Goal: Check status: Check status

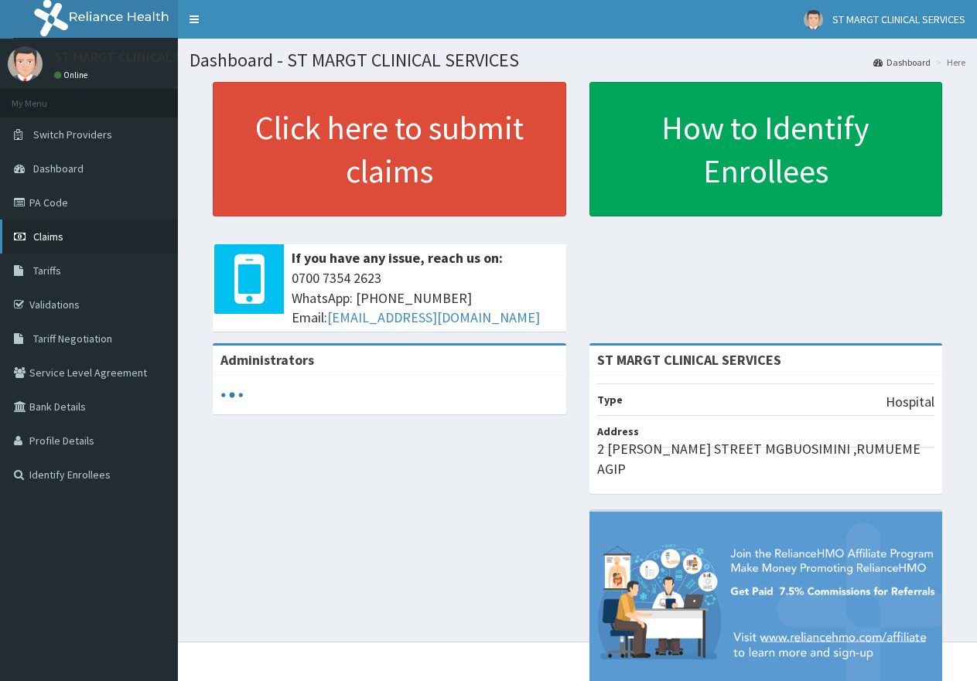
click at [53, 239] on span "Claims" at bounding box center [48, 237] width 30 height 14
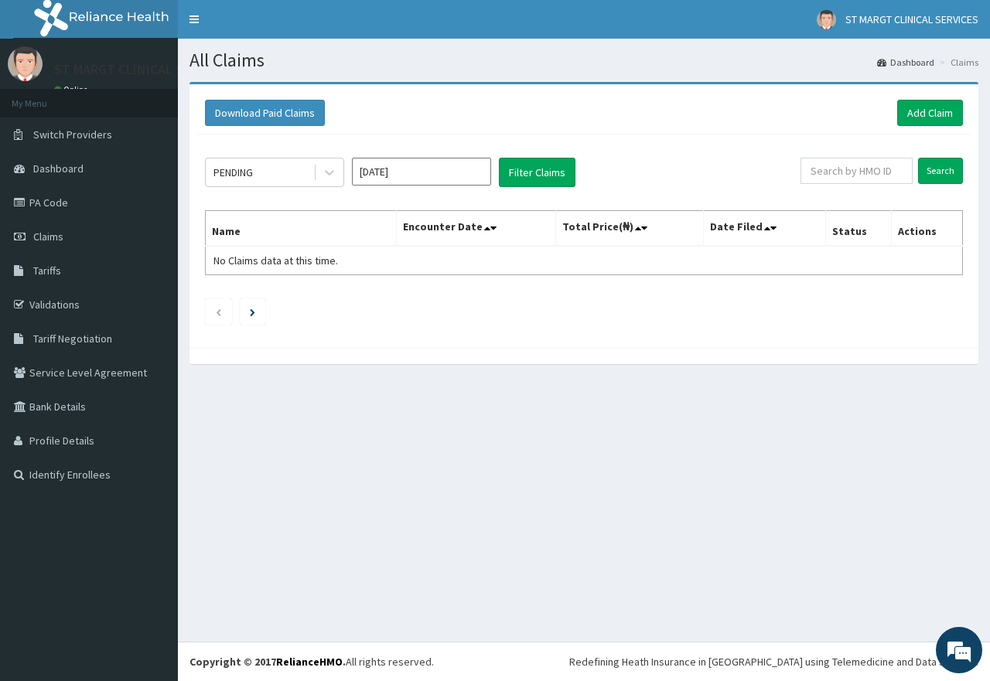
click at [483, 171] on input "Oct 2025" at bounding box center [421, 172] width 139 height 28
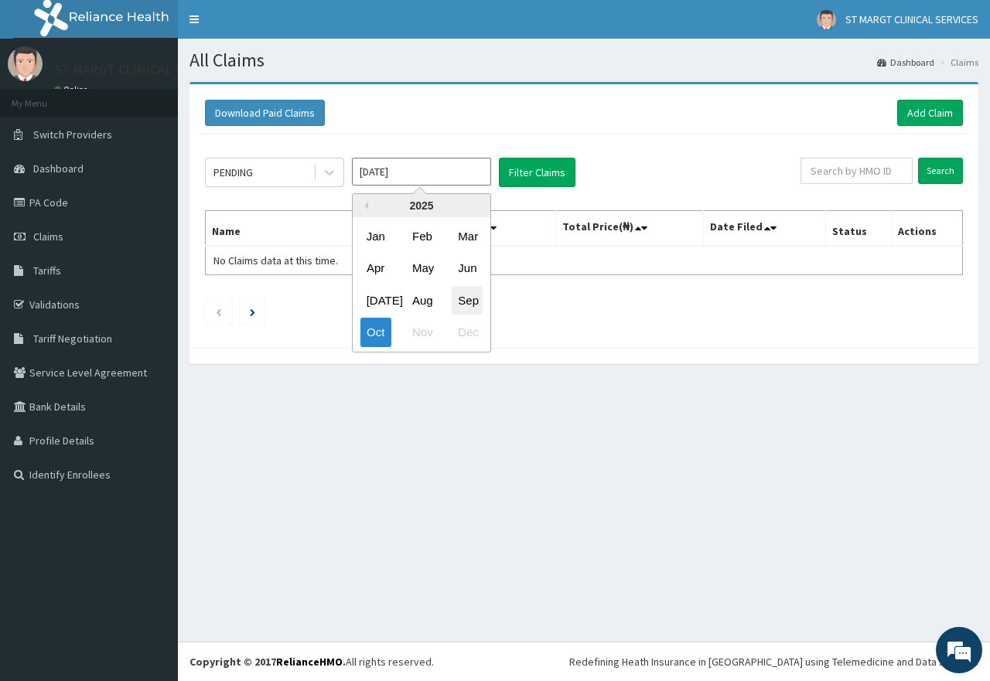
click at [463, 300] on div "Sep" at bounding box center [467, 300] width 31 height 29
type input "Sep 2025"
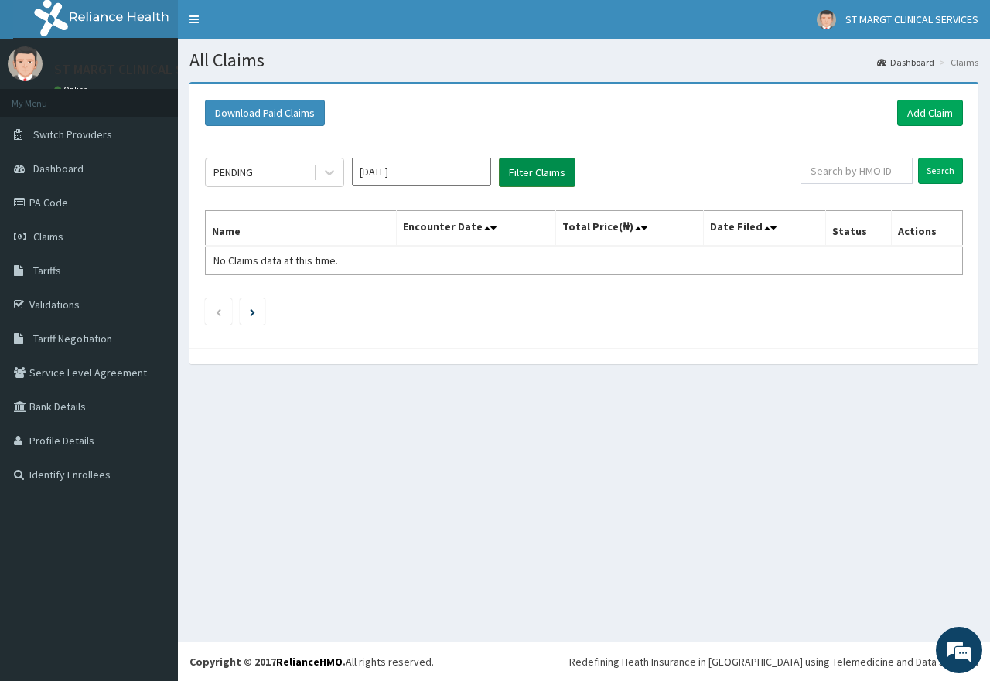
click at [527, 162] on button "Filter Claims" at bounding box center [537, 172] width 77 height 29
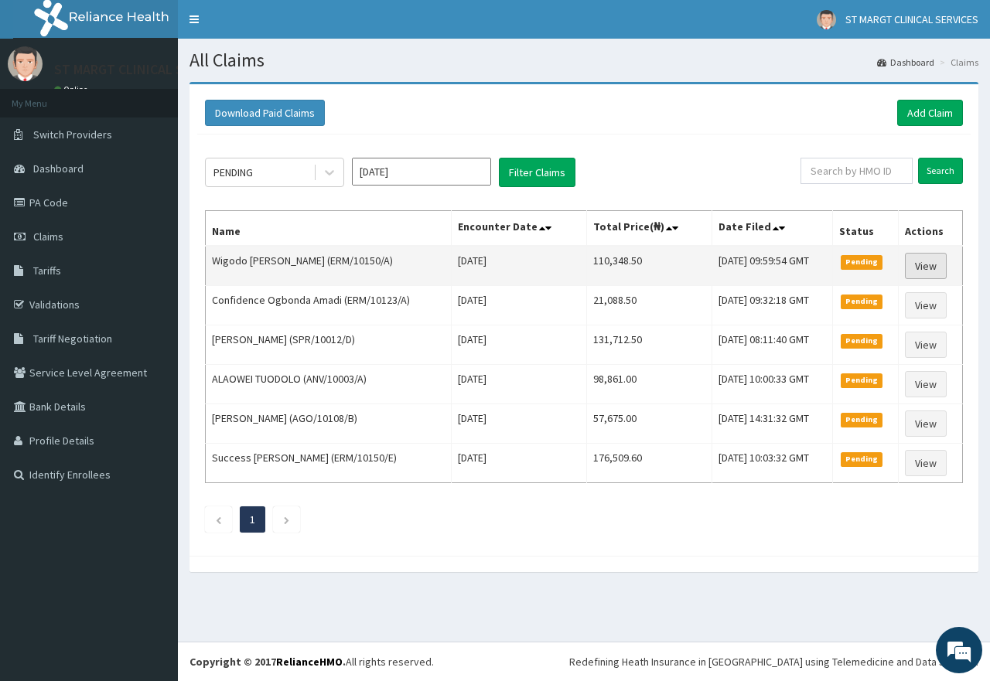
click at [918, 271] on link "View" at bounding box center [926, 266] width 42 height 26
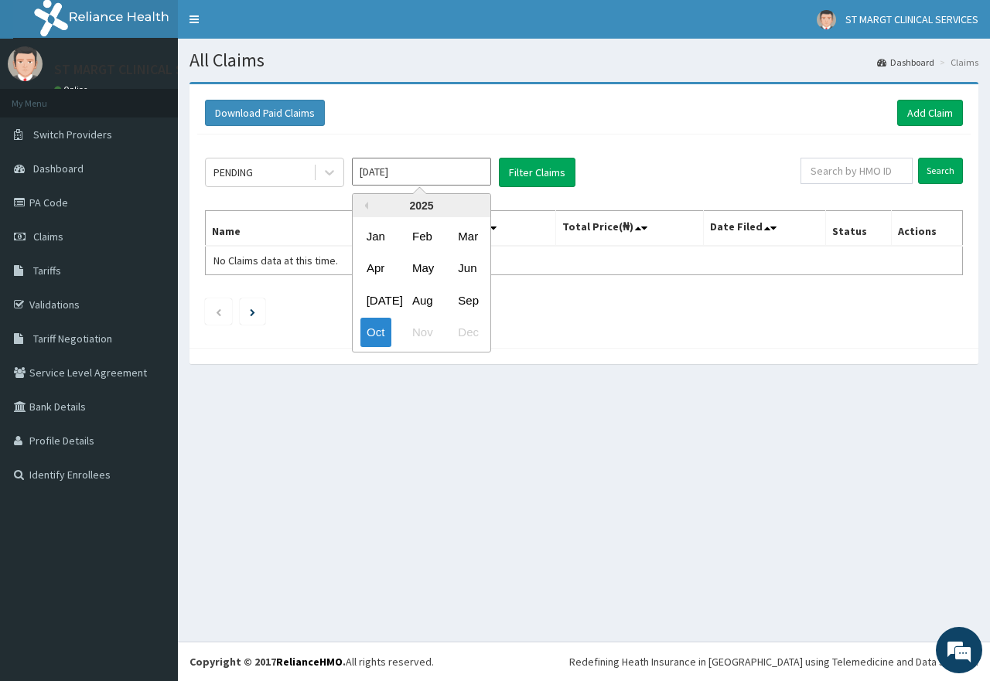
click at [480, 172] on input "Oct 2025" at bounding box center [421, 172] width 139 height 28
click at [475, 298] on div "Sep" at bounding box center [467, 300] width 31 height 29
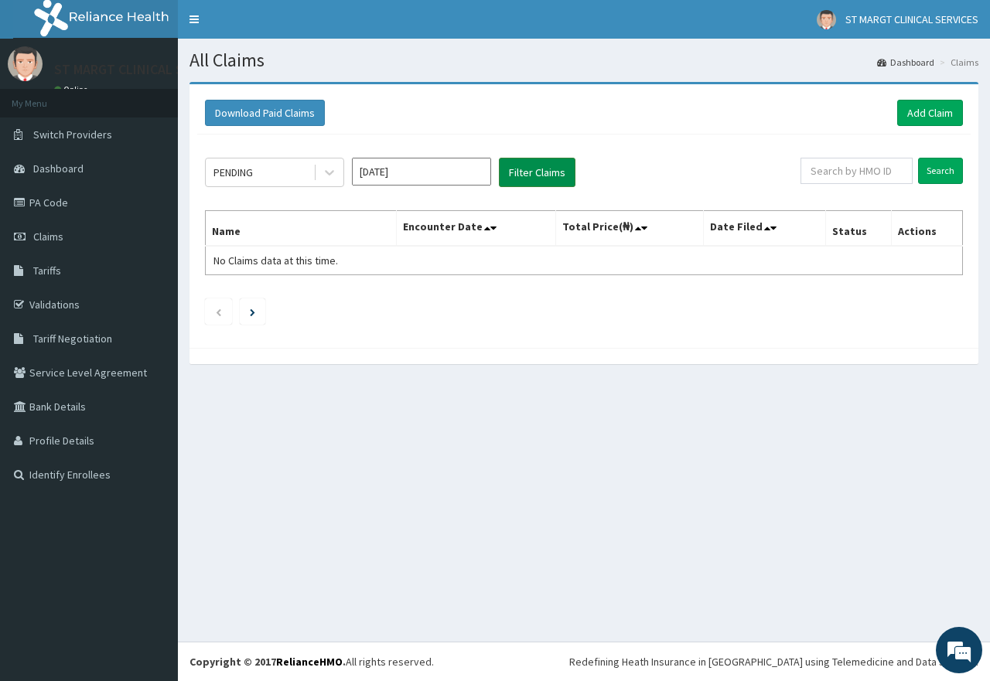
click at [530, 164] on button "Filter Claims" at bounding box center [537, 172] width 77 height 29
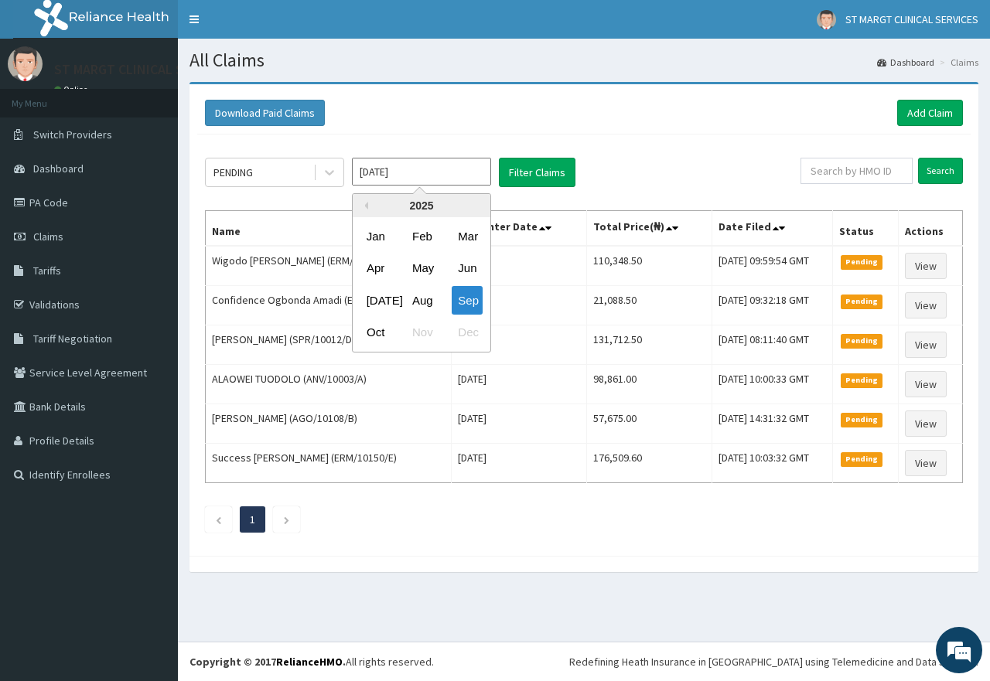
click at [481, 171] on input "Sep 2025" at bounding box center [421, 172] width 139 height 28
click at [415, 298] on div "Aug" at bounding box center [421, 300] width 31 height 29
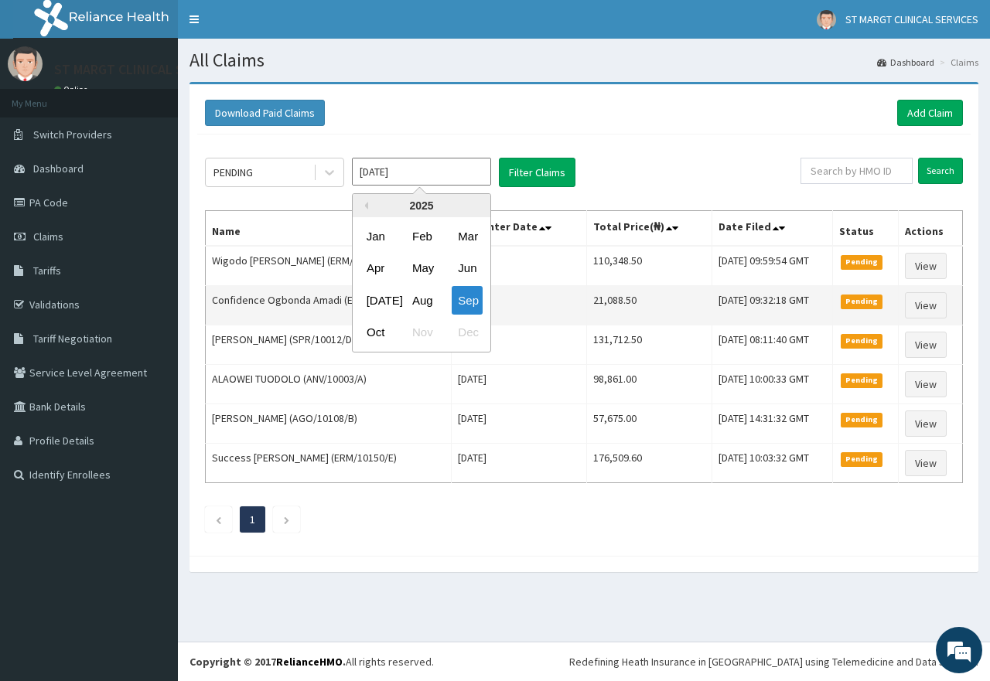
type input "Aug 2025"
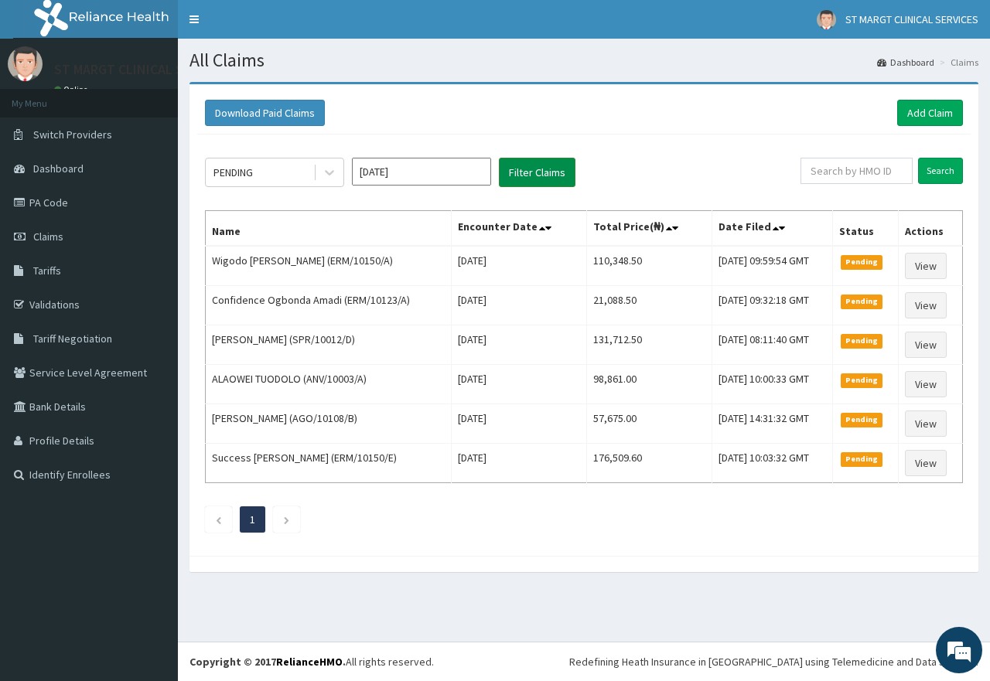
click at [517, 172] on button "Filter Claims" at bounding box center [537, 172] width 77 height 29
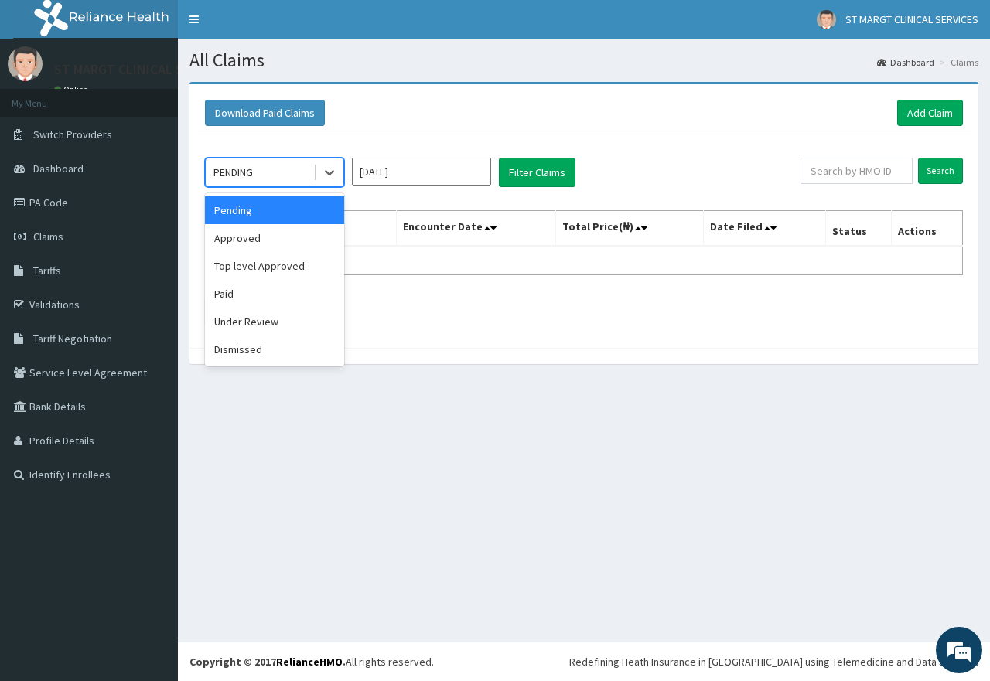
click at [277, 164] on div "PENDING" at bounding box center [259, 172] width 107 height 25
click at [265, 324] on div "Under Review" at bounding box center [274, 322] width 139 height 28
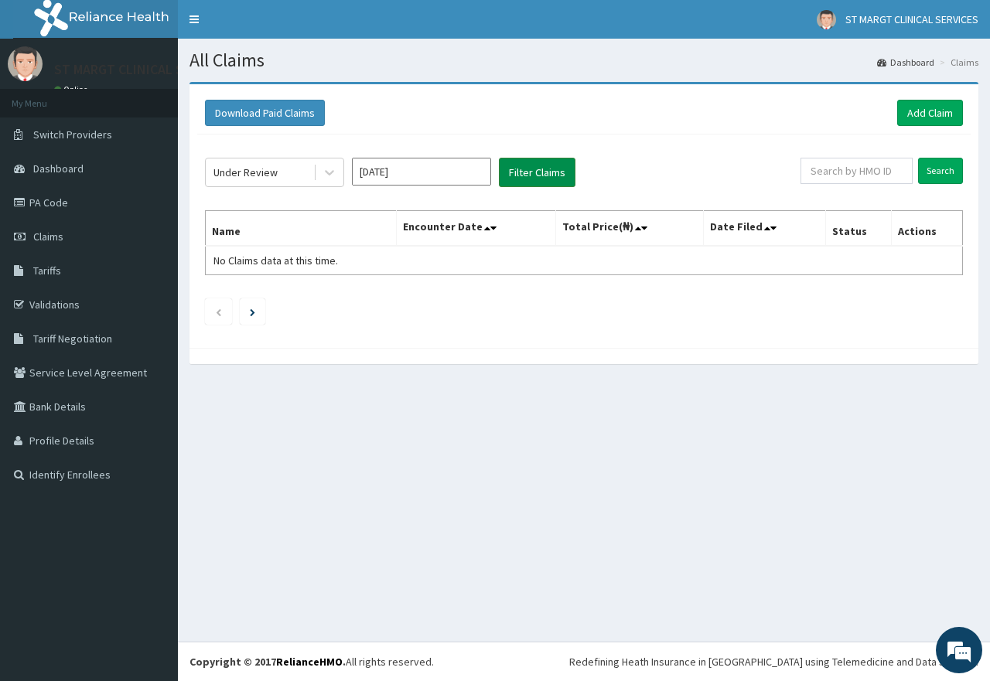
click at [532, 169] on button "Filter Claims" at bounding box center [537, 172] width 77 height 29
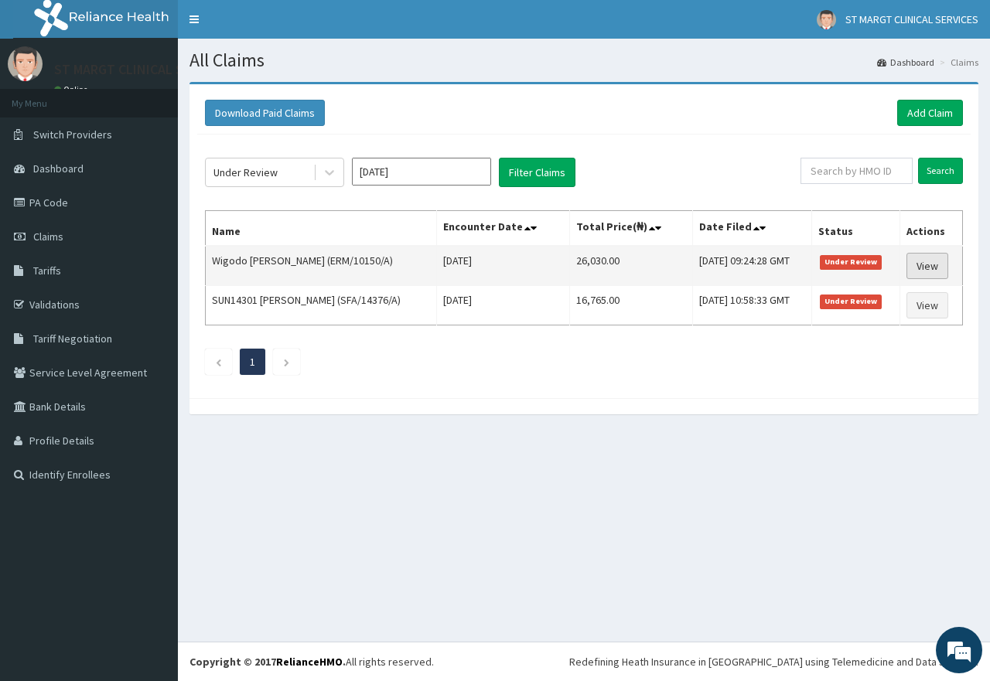
click at [926, 268] on link "View" at bounding box center [927, 266] width 42 height 26
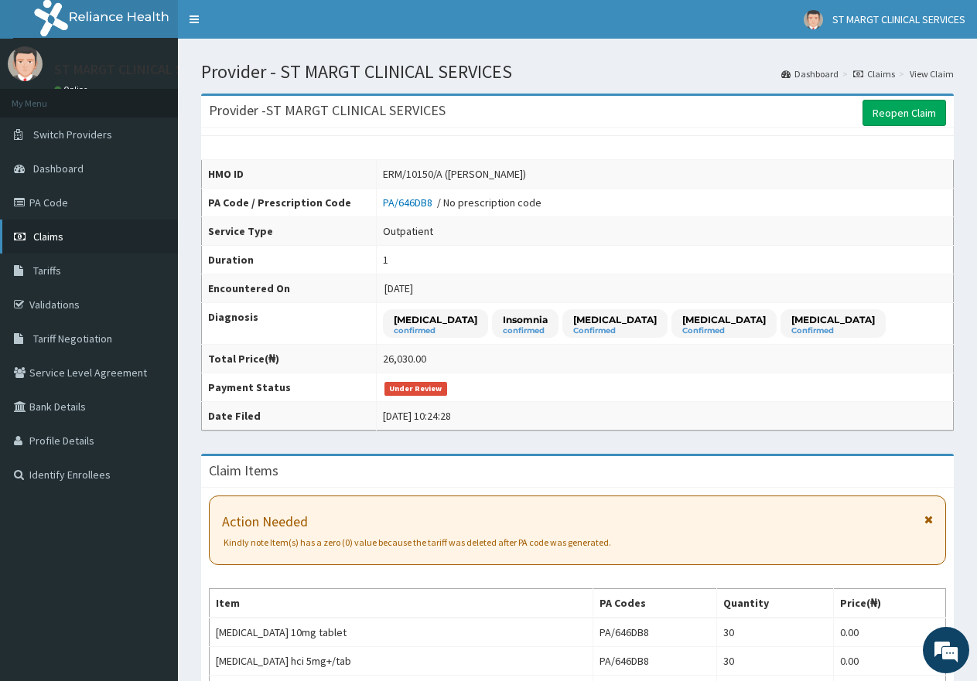
click at [61, 234] on span "Claims" at bounding box center [48, 237] width 30 height 14
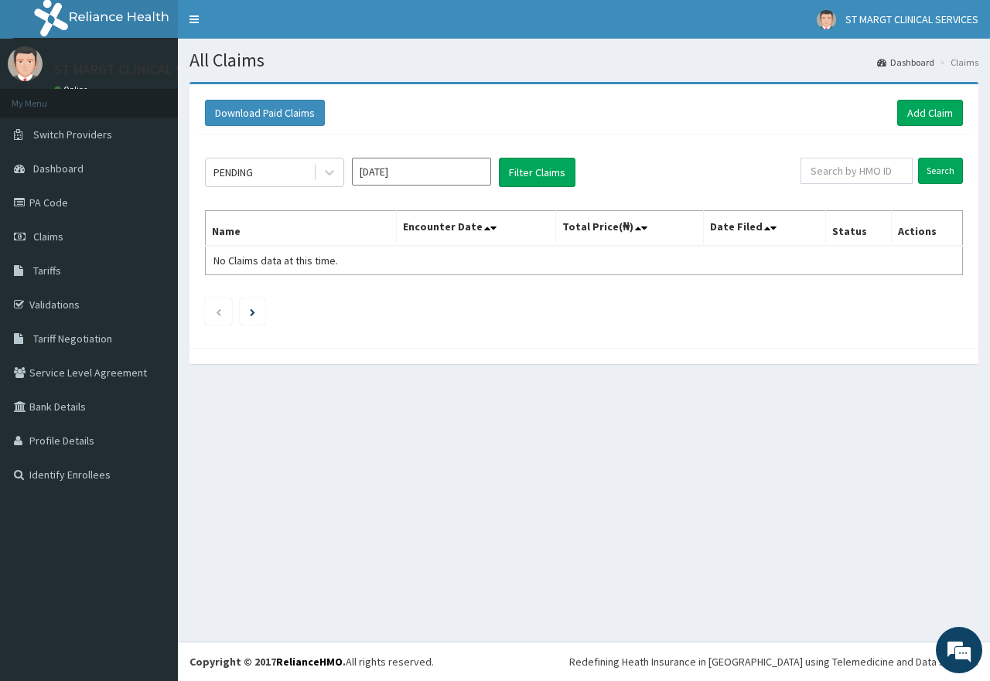
click at [482, 177] on input "[DATE]" at bounding box center [421, 172] width 139 height 28
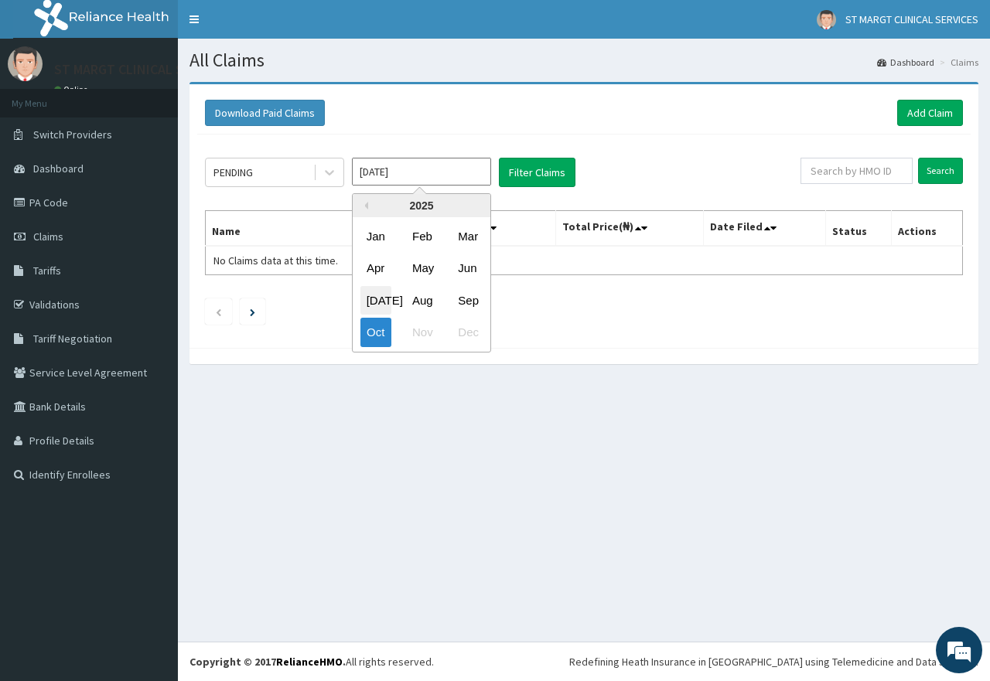
click at [367, 302] on div "Jul" at bounding box center [375, 300] width 31 height 29
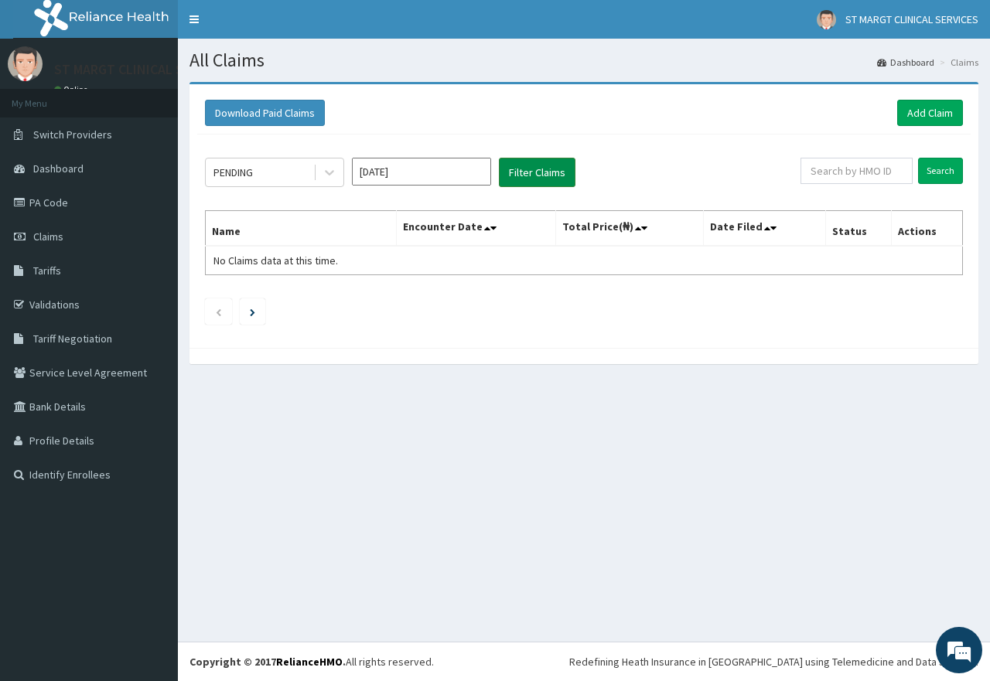
click at [534, 169] on button "Filter Claims" at bounding box center [537, 172] width 77 height 29
click at [530, 169] on button "Filter Claims" at bounding box center [537, 172] width 77 height 29
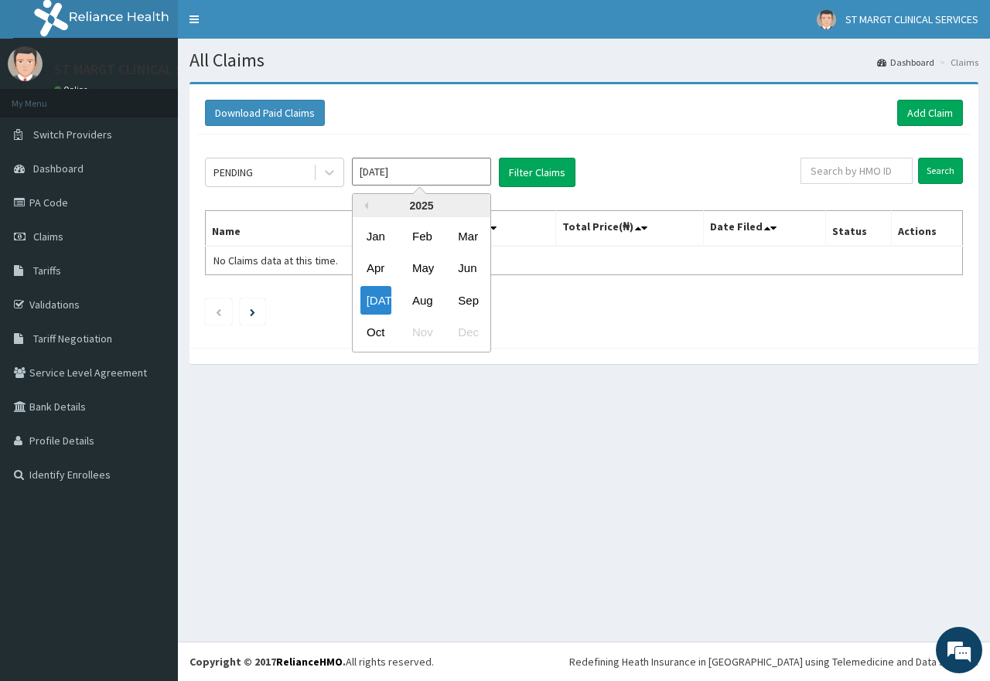
click at [425, 173] on input "Jul 2025" at bounding box center [421, 172] width 139 height 28
click at [424, 302] on div "Aug" at bounding box center [421, 300] width 31 height 29
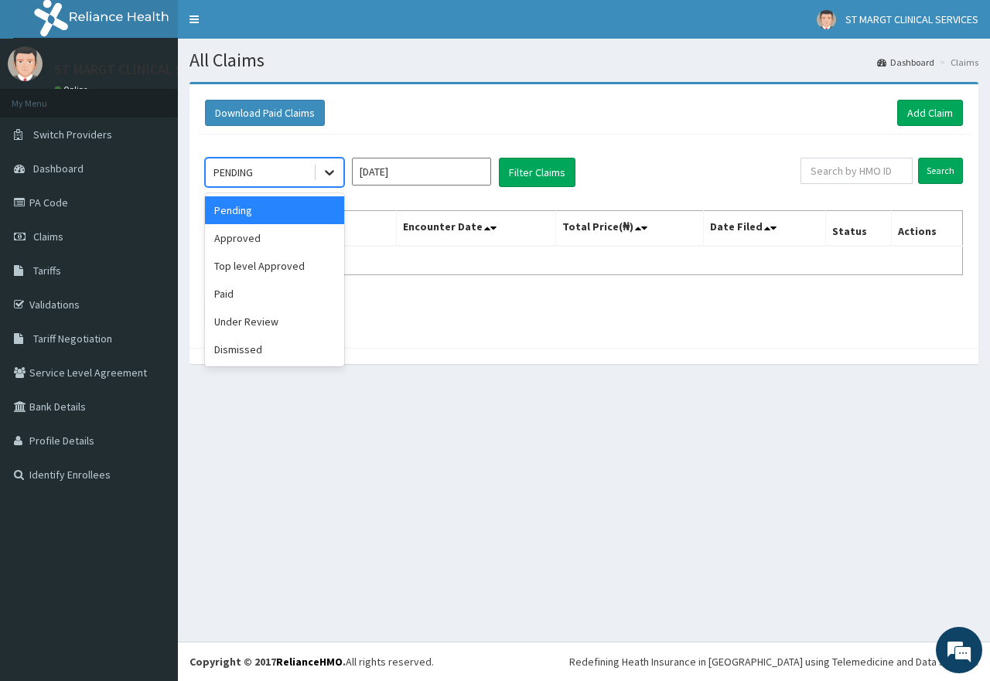
click at [330, 172] on icon at bounding box center [329, 172] width 15 height 15
click at [261, 346] on div "Dismissed" at bounding box center [274, 350] width 139 height 28
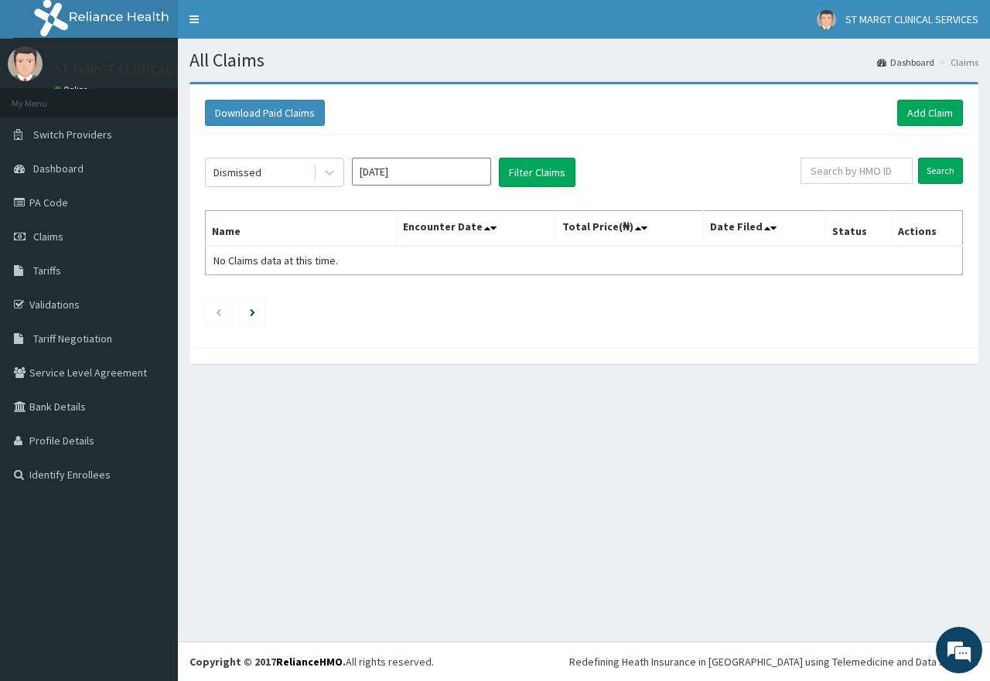
click at [530, 189] on div "Dismissed Aug 2025 Filter Claims Search Name Encounter Date Total Price(₦) Date…" at bounding box center [583, 238] width 773 height 206
click at [322, 168] on icon at bounding box center [329, 172] width 15 height 15
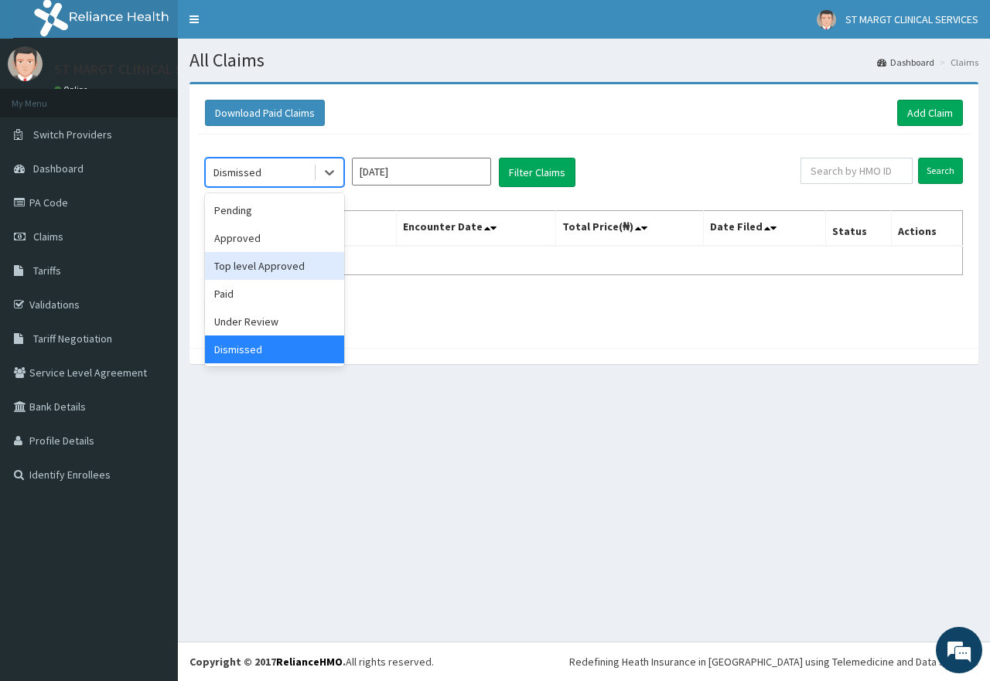
drag, startPoint x: 234, startPoint y: 270, endPoint x: 398, endPoint y: 195, distance: 180.3
click at [237, 268] on div "Top level Approved" at bounding box center [274, 266] width 139 height 28
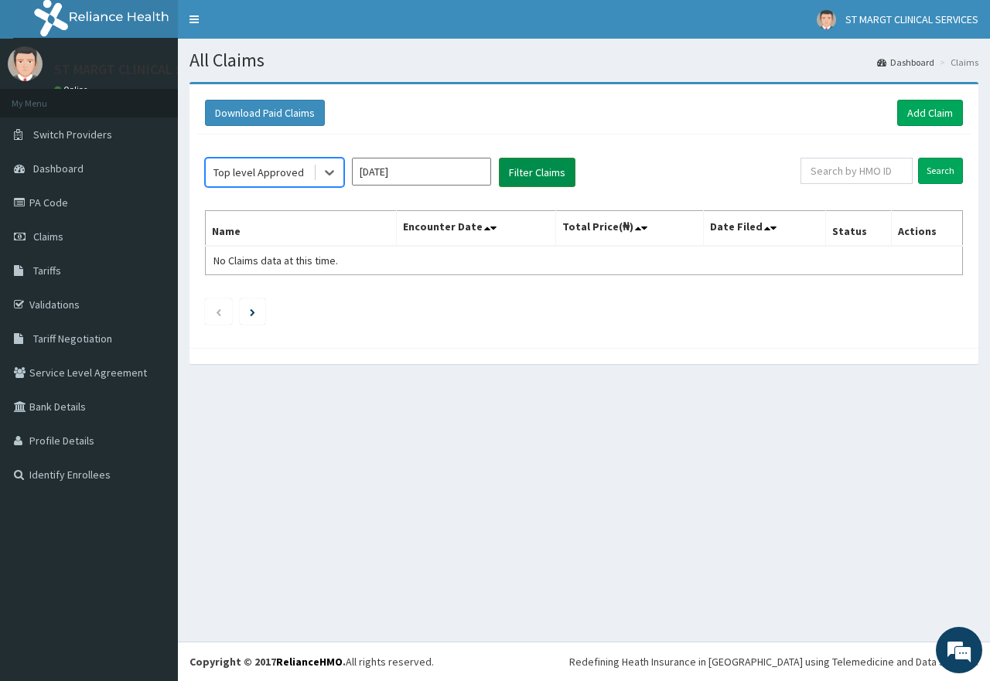
click at [552, 169] on button "Filter Claims" at bounding box center [537, 172] width 77 height 29
click at [333, 172] on icon at bounding box center [329, 173] width 9 height 5
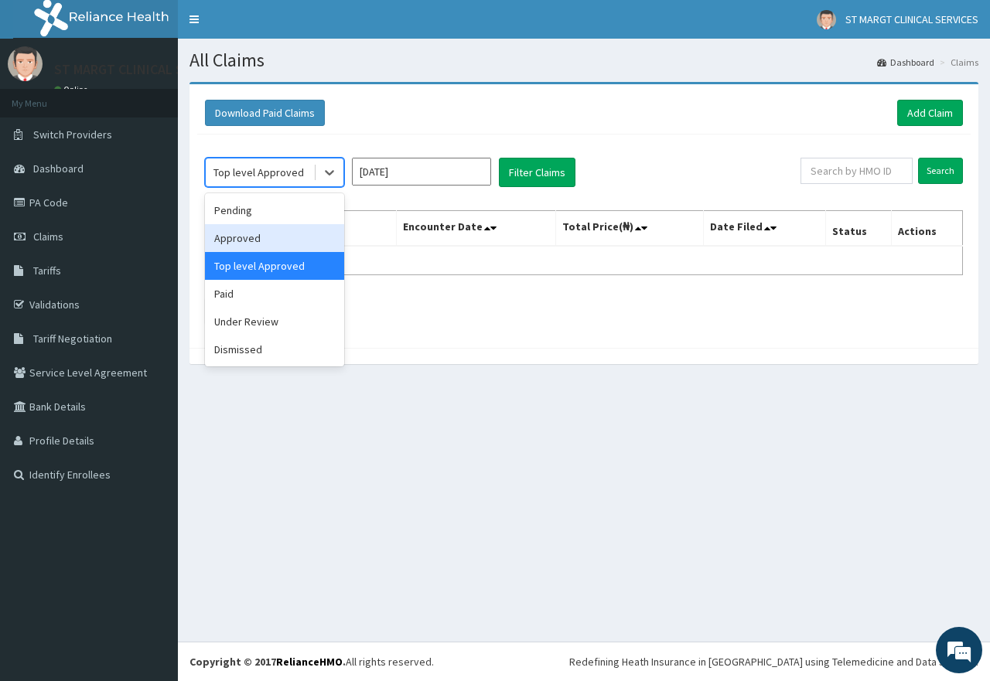
click at [292, 238] on div "Approved" at bounding box center [274, 238] width 139 height 28
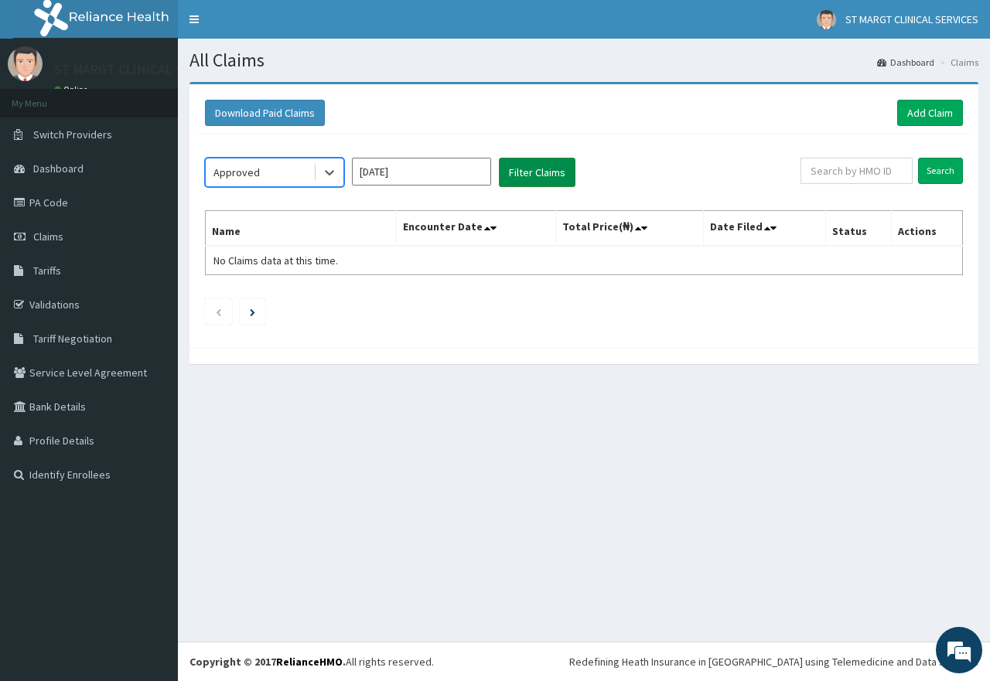
click at [522, 159] on button "Filter Claims" at bounding box center [537, 172] width 77 height 29
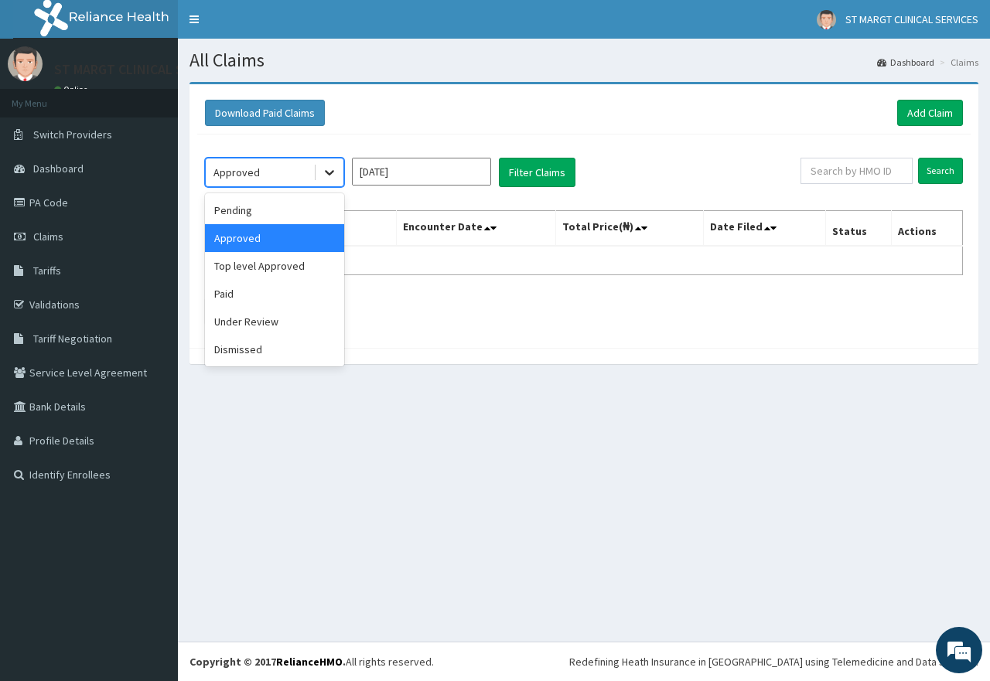
click at [329, 181] on div at bounding box center [330, 173] width 28 height 28
click at [487, 168] on input "Aug 2025" at bounding box center [421, 172] width 139 height 28
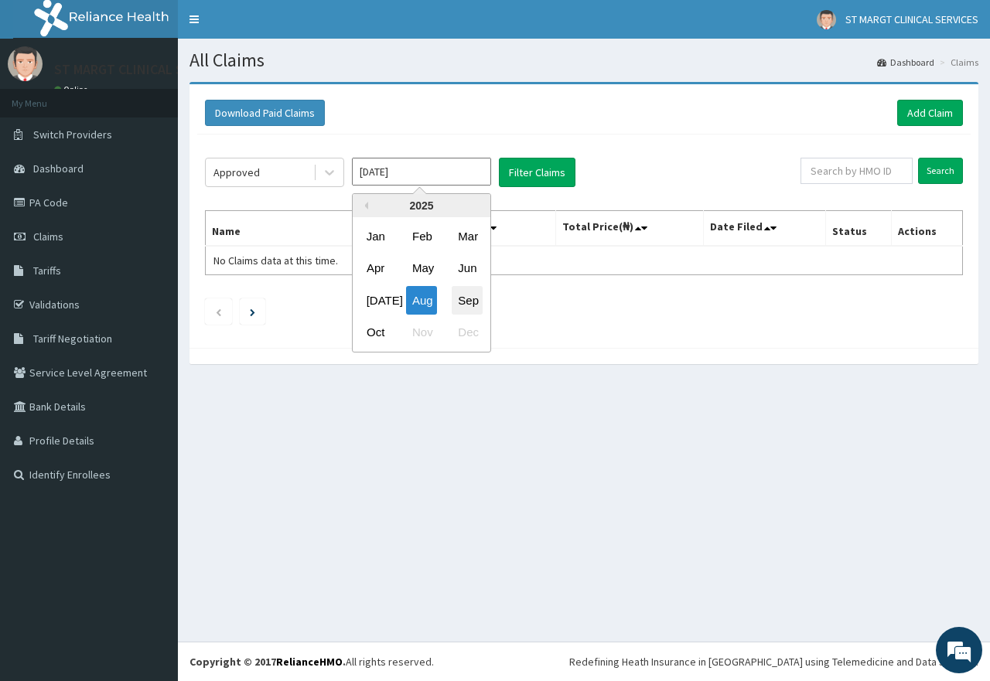
click at [455, 303] on div "Sep" at bounding box center [467, 300] width 31 height 29
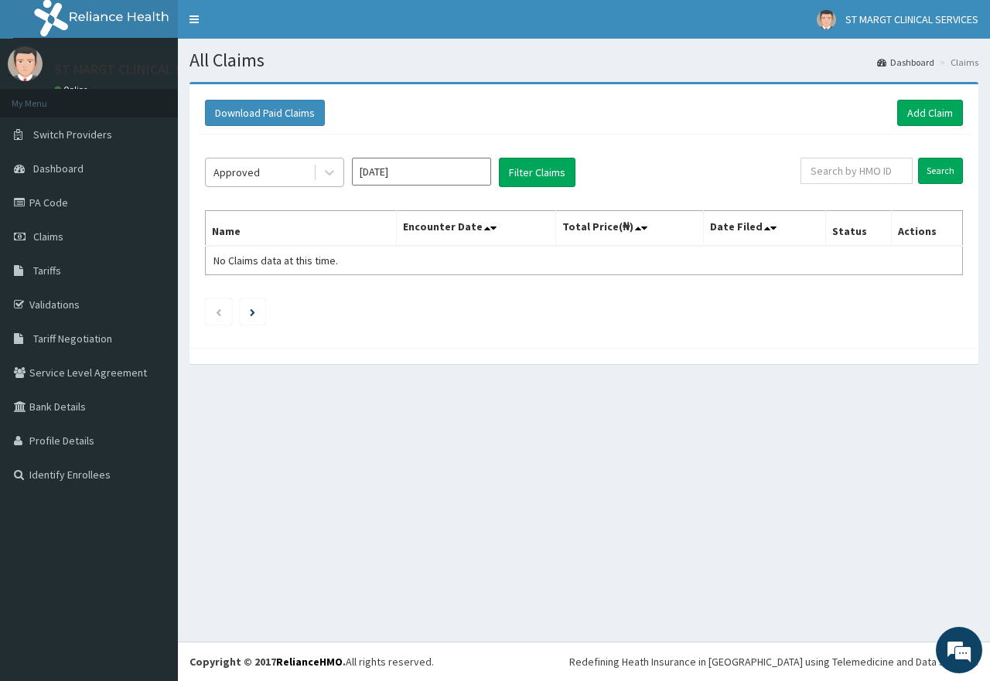
click at [272, 173] on div "Approved" at bounding box center [259, 172] width 107 height 25
click at [525, 169] on button "Filter Claims" at bounding box center [537, 172] width 77 height 29
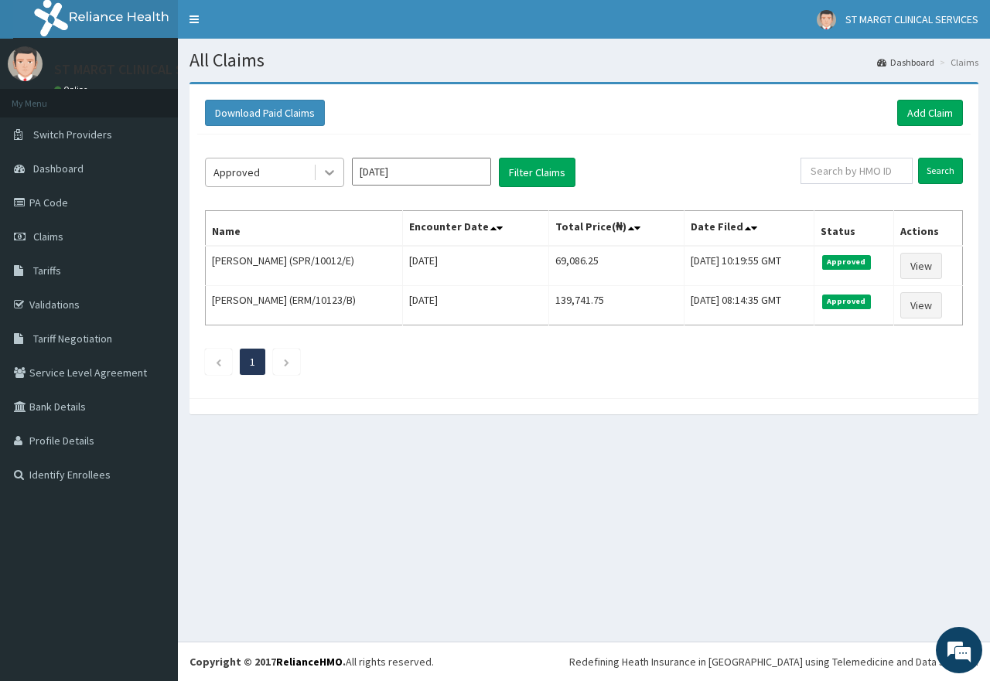
click at [324, 178] on icon at bounding box center [329, 172] width 15 height 15
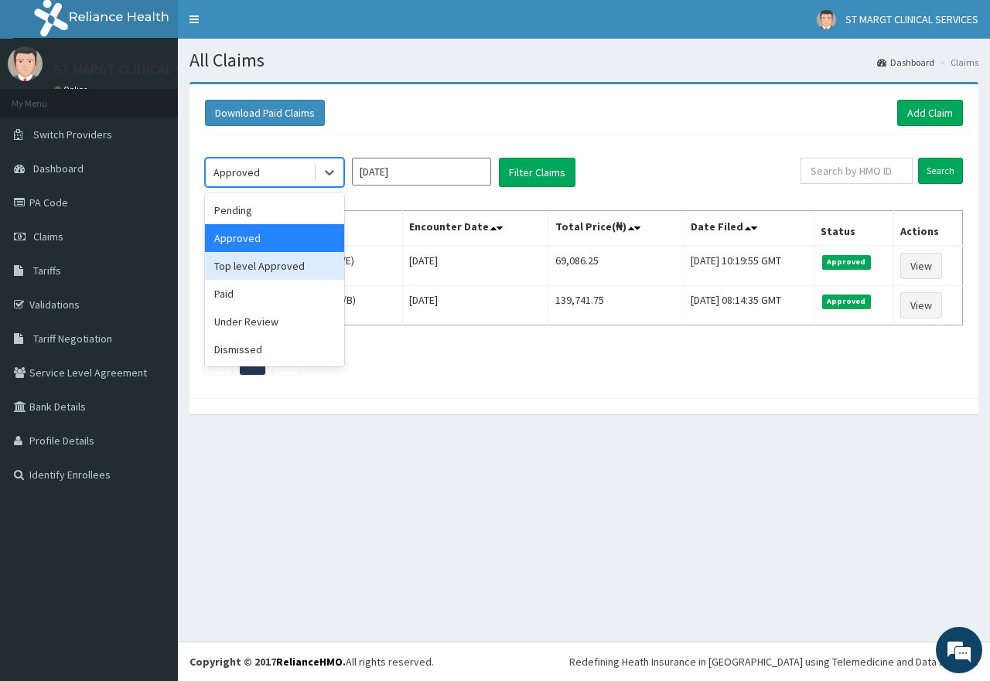
click at [276, 271] on div "Top level Approved" at bounding box center [274, 266] width 139 height 28
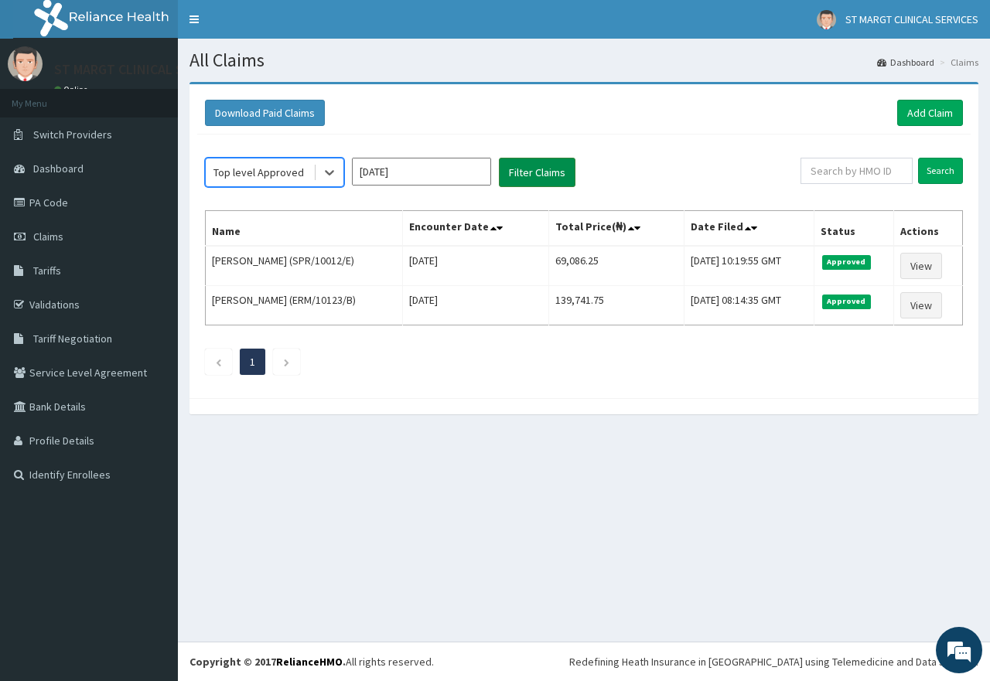
click at [538, 168] on button "Filter Claims" at bounding box center [537, 172] width 77 height 29
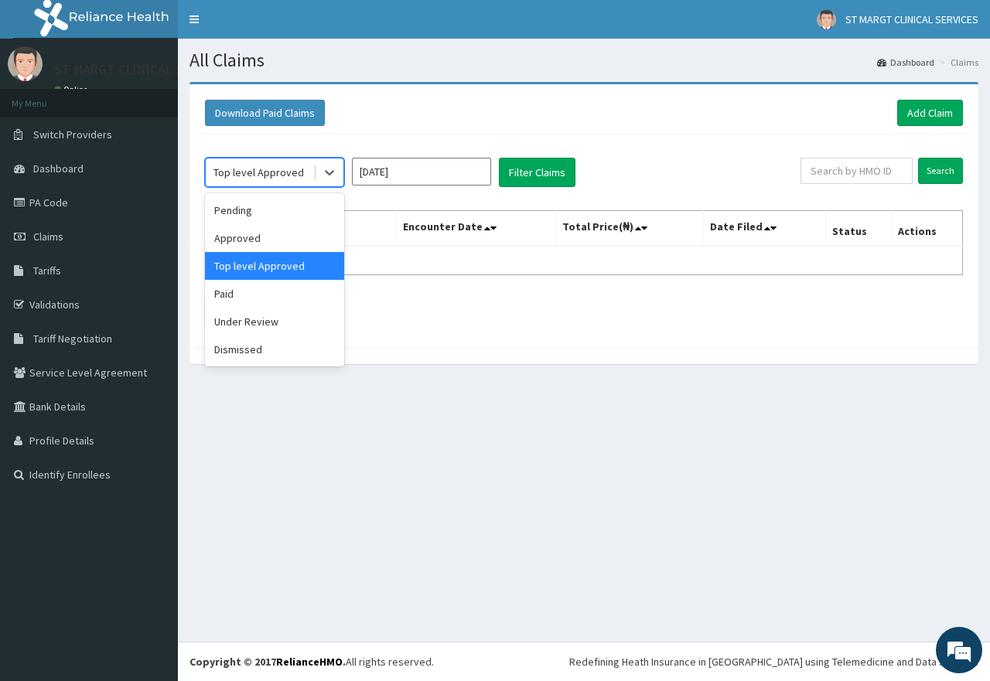
click at [315, 172] on span at bounding box center [315, 172] width 1 height 15
click at [256, 329] on div "Under Review" at bounding box center [274, 322] width 139 height 28
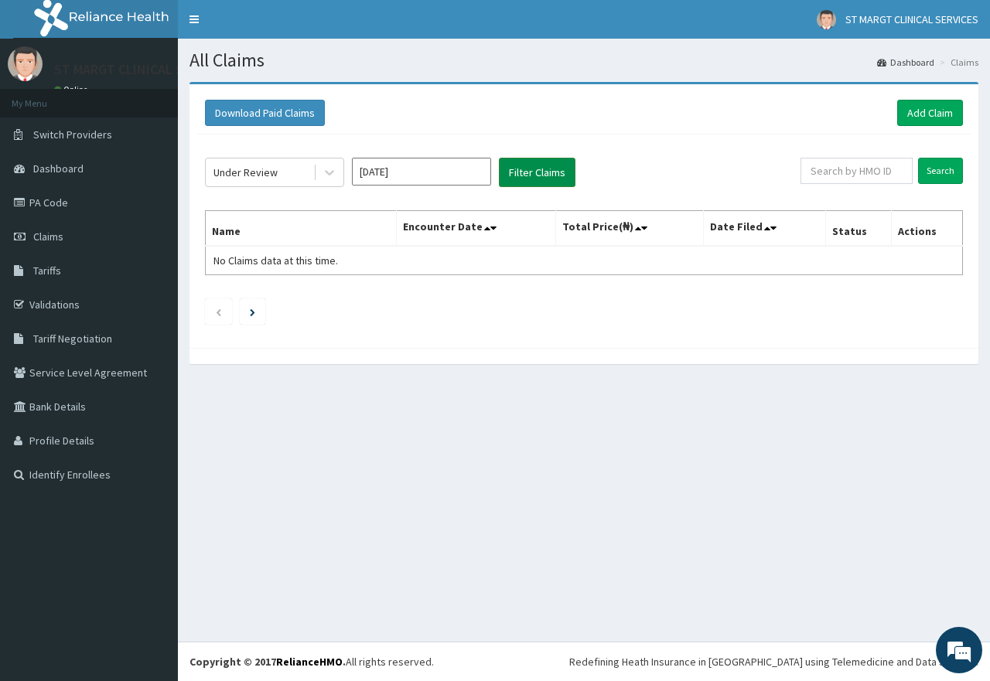
click at [549, 180] on button "Filter Claims" at bounding box center [537, 172] width 77 height 29
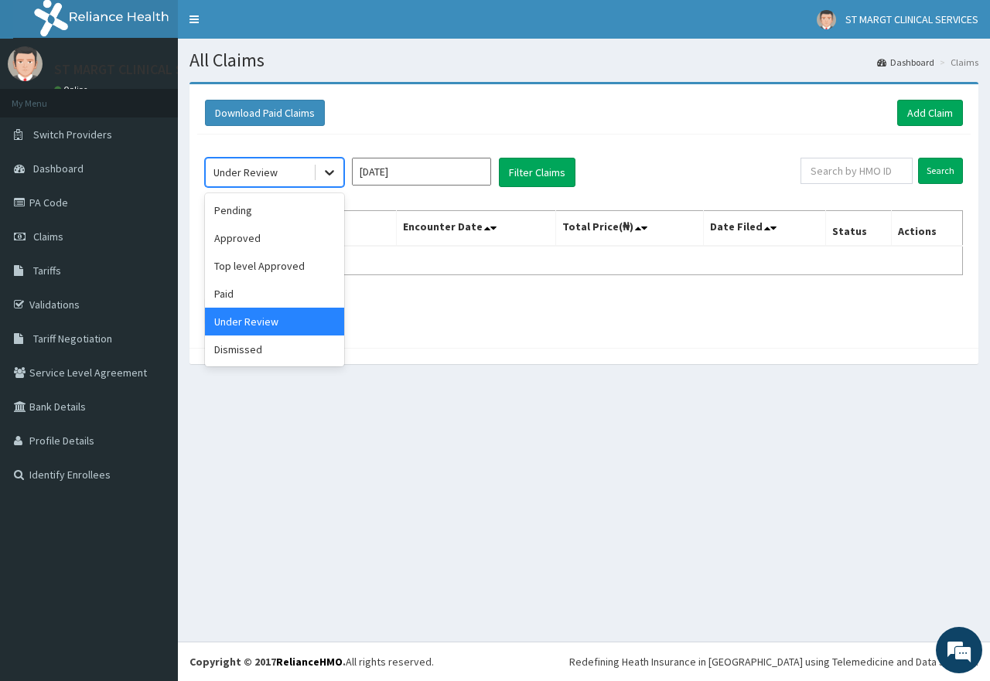
click at [336, 171] on icon at bounding box center [329, 172] width 15 height 15
click at [243, 320] on div "Under Review" at bounding box center [274, 322] width 139 height 28
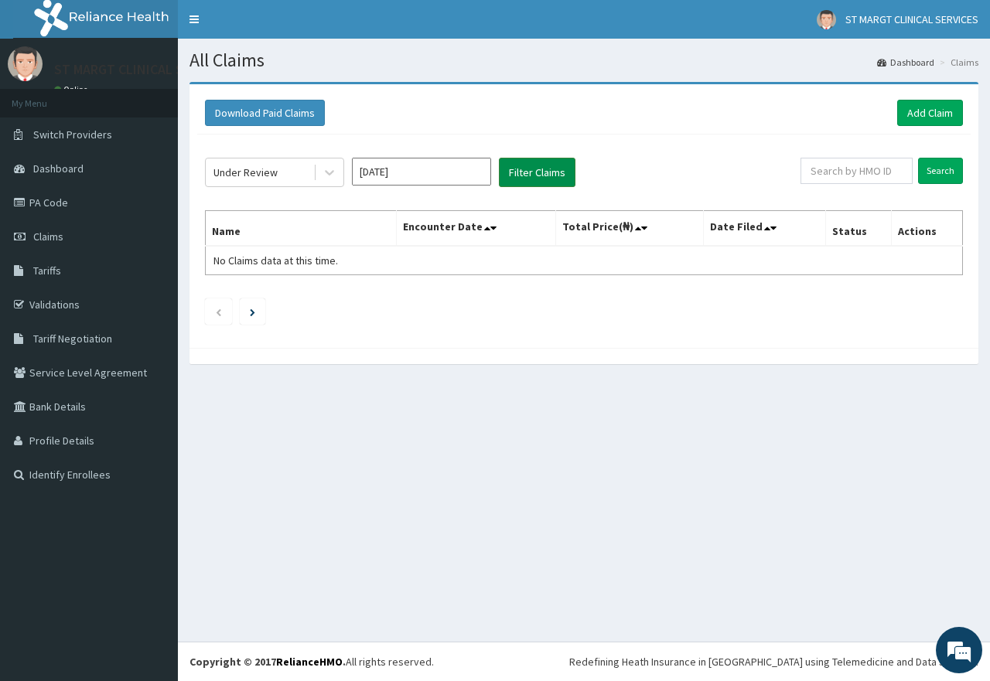
click at [534, 179] on button "Filter Claims" at bounding box center [537, 172] width 77 height 29
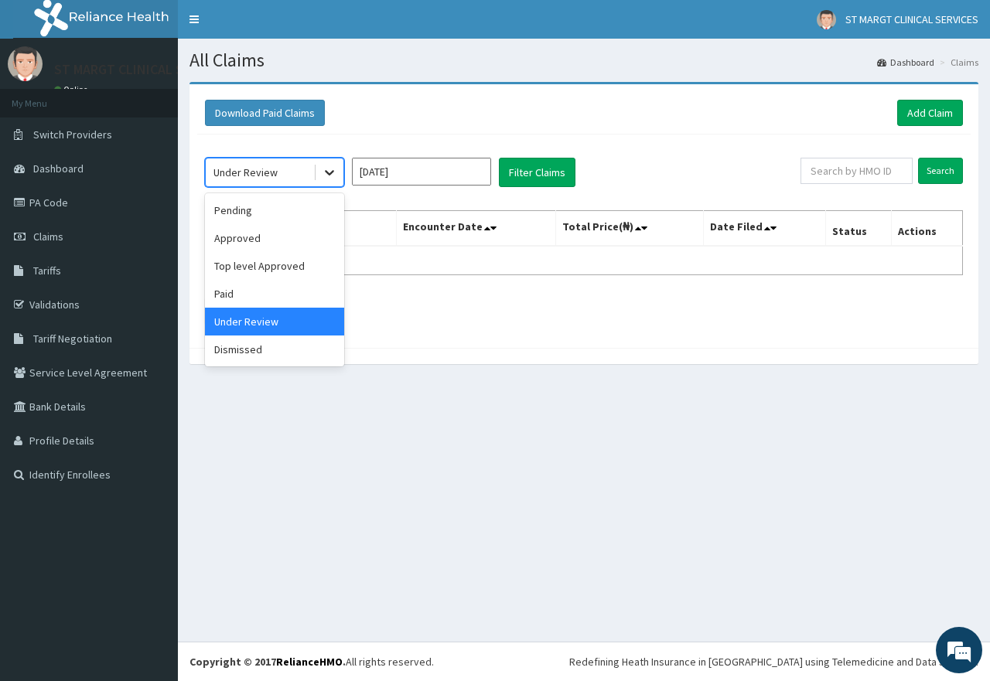
click at [320, 172] on div at bounding box center [330, 173] width 28 height 28
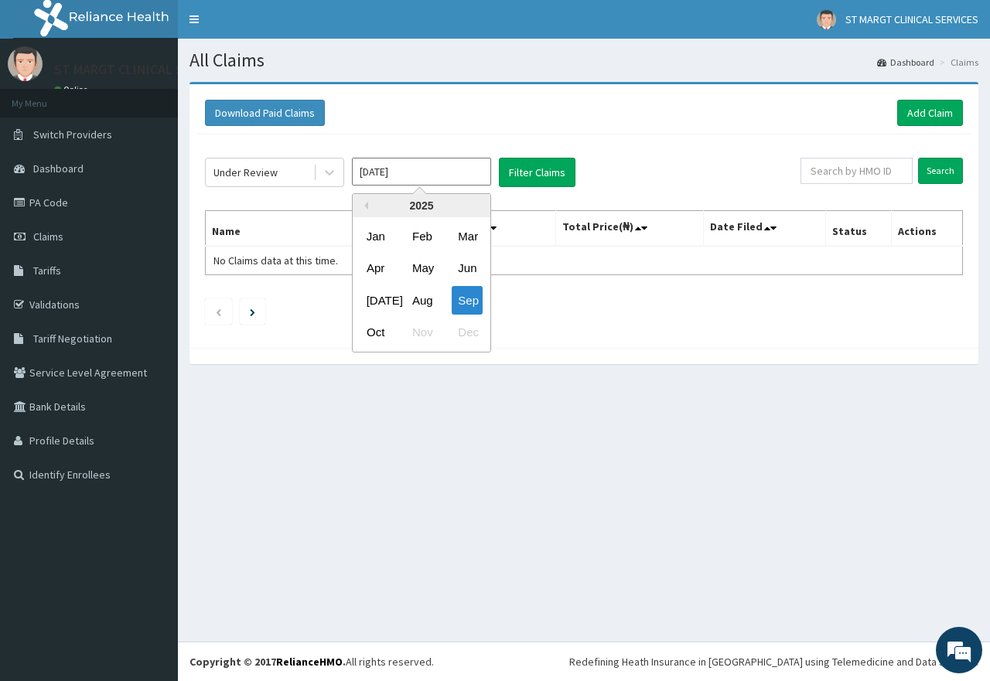
click at [431, 169] on input "Sep 2025" at bounding box center [421, 172] width 139 height 28
click at [417, 301] on div "Aug" at bounding box center [421, 300] width 31 height 29
type input "Aug 2025"
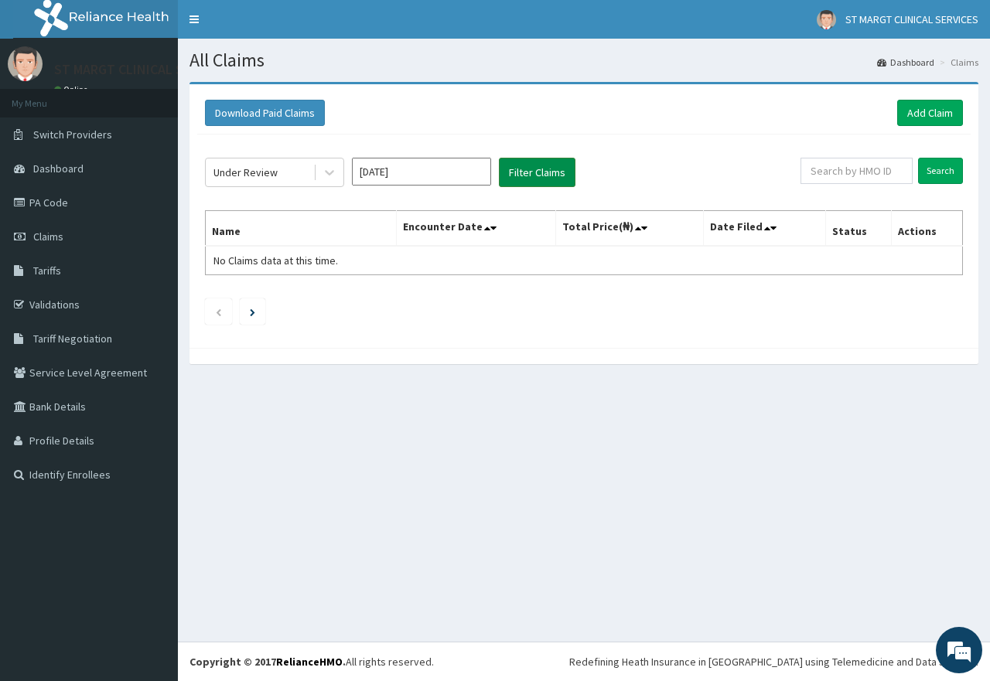
click at [549, 164] on button "Filter Claims" at bounding box center [537, 172] width 77 height 29
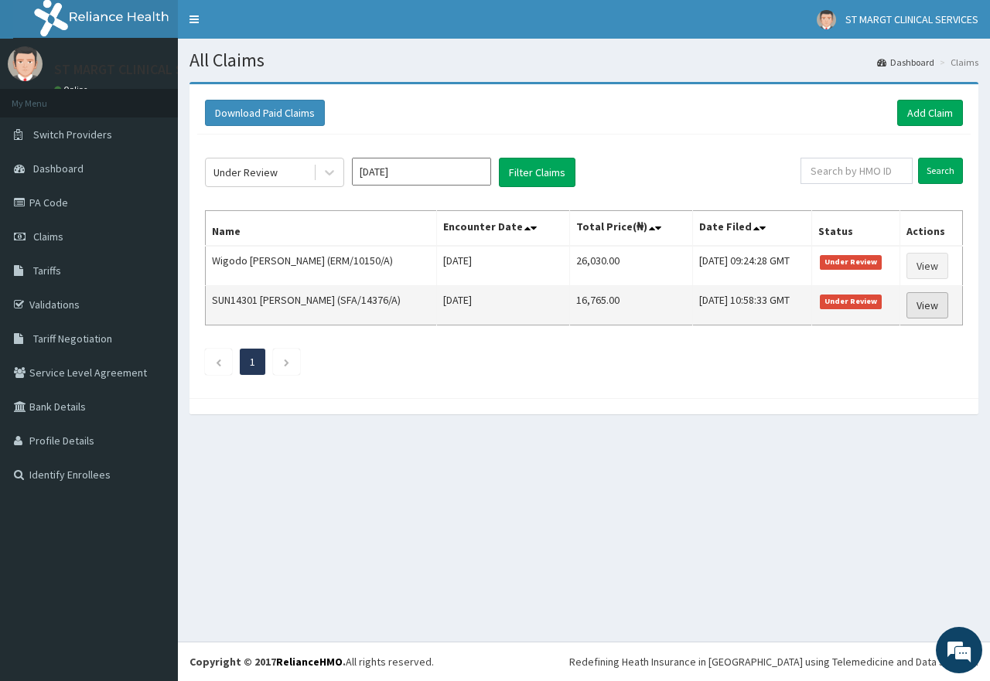
click at [928, 310] on link "View" at bounding box center [927, 305] width 42 height 26
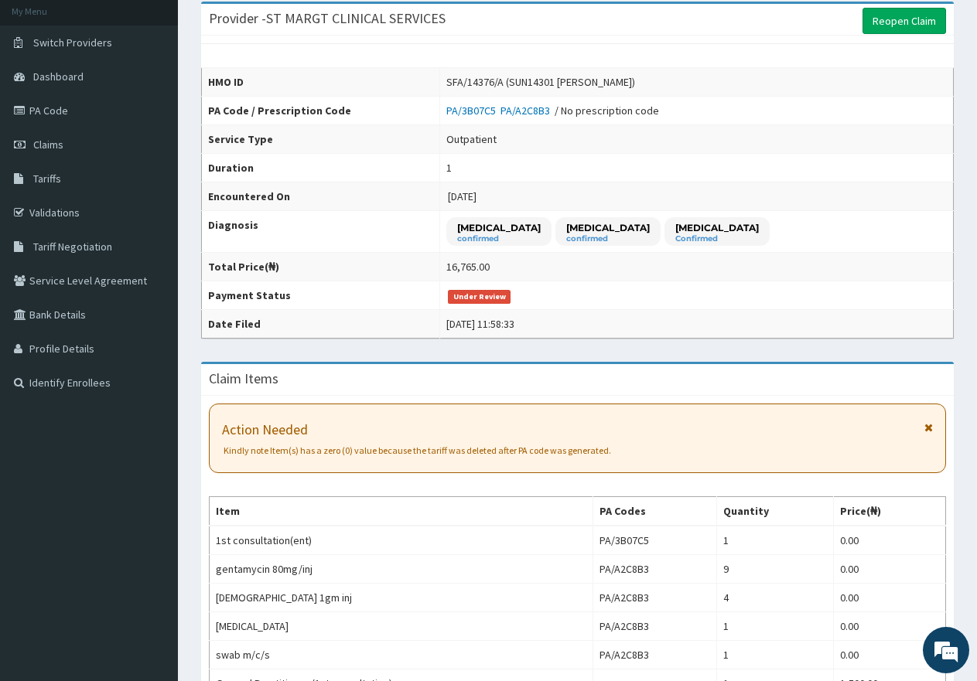
scroll to position [232, 0]
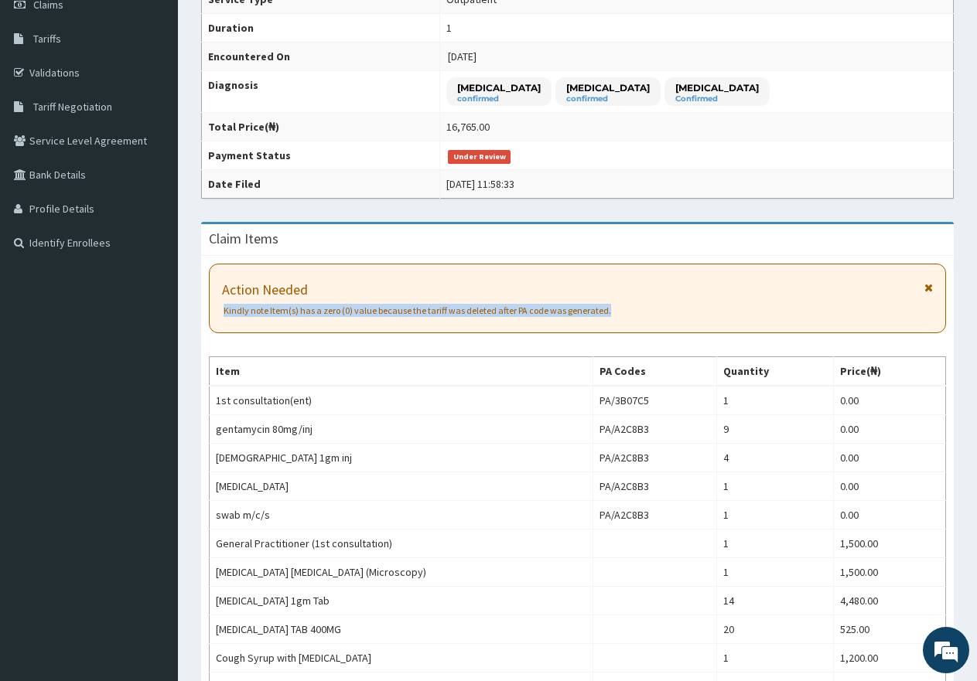
drag, startPoint x: 224, startPoint y: 310, endPoint x: 618, endPoint y: 304, distance: 393.7
click at [618, 304] on span "Kindly note Item(s) has a zero (0) value because the tariff was deleted after P…" at bounding box center [577, 310] width 709 height 13
copy span "Kindly note Item(s) has a zero (0) value because the tariff was deleted after P…"
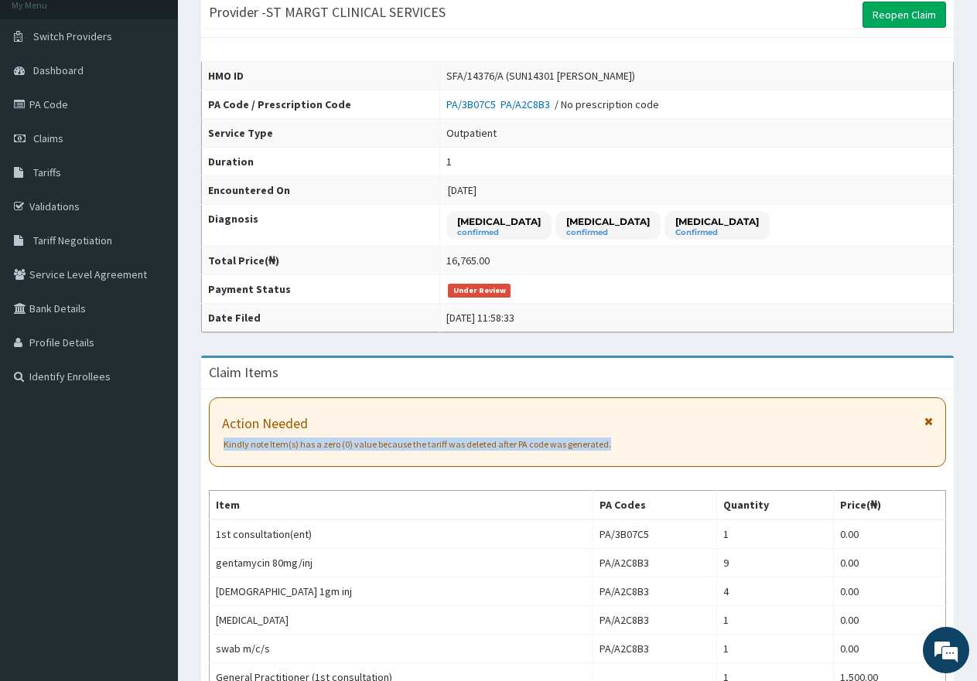
scroll to position [0, 0]
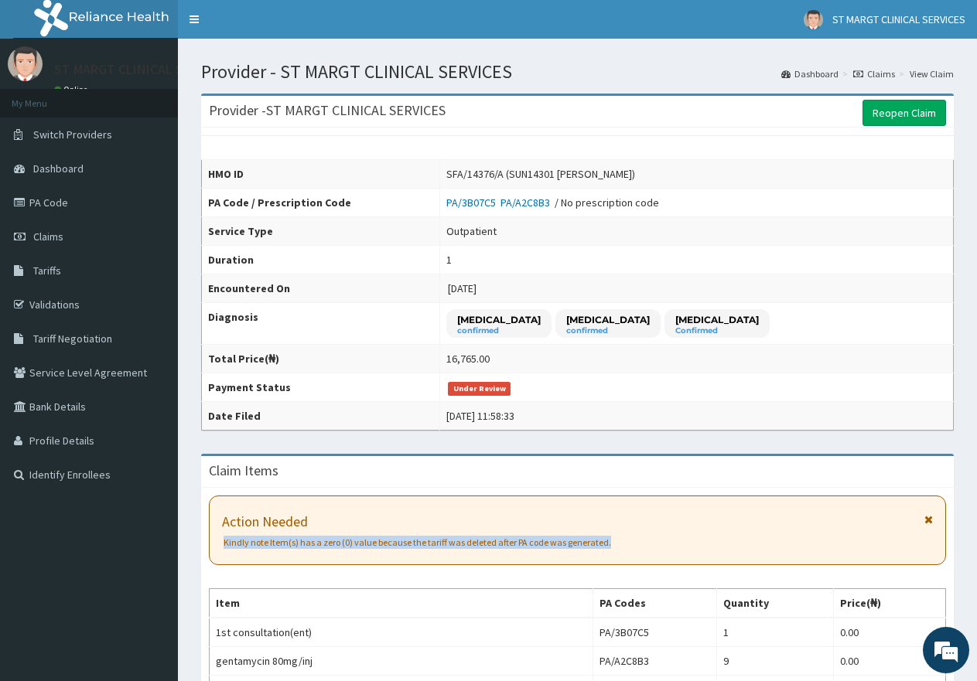
drag, startPoint x: 486, startPoint y: 174, endPoint x: 628, endPoint y: 171, distance: 141.5
click at [628, 171] on div "SFA/14376/A (SUN14301 FREEDOM JOHNSON)" at bounding box center [540, 173] width 189 height 15
copy div "SUN14301 FREEDOM JOHNSON"
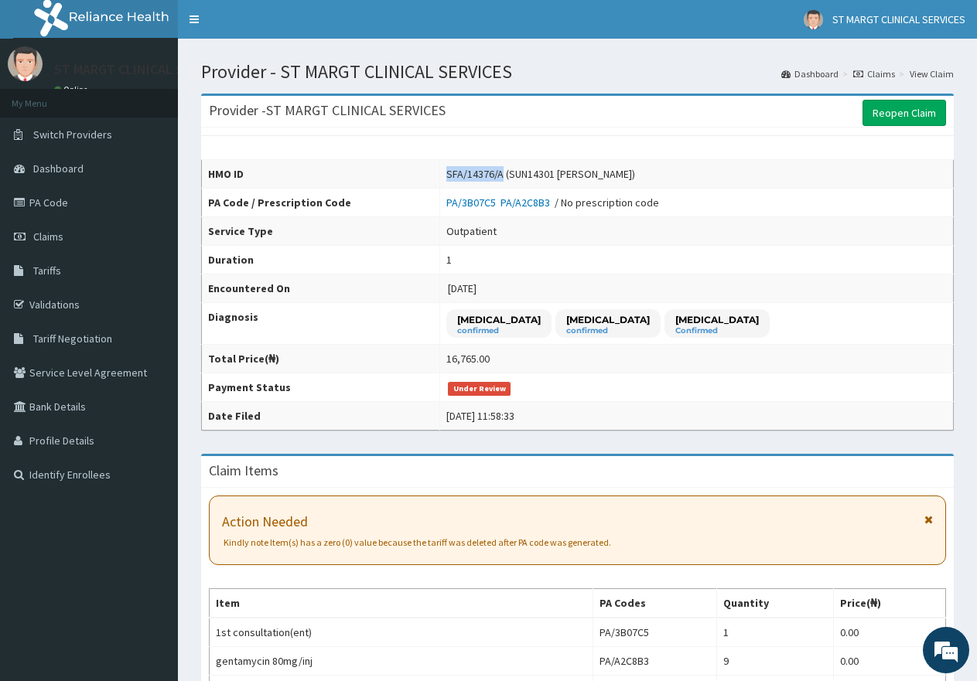
drag, startPoint x: 480, startPoint y: 172, endPoint x: 423, endPoint y: 173, distance: 57.2
click at [440, 173] on td "SFA/14376/A (SUN14301 FREEDOM JOHNSON)" at bounding box center [696, 174] width 513 height 29
copy div "SFA/14376/A"
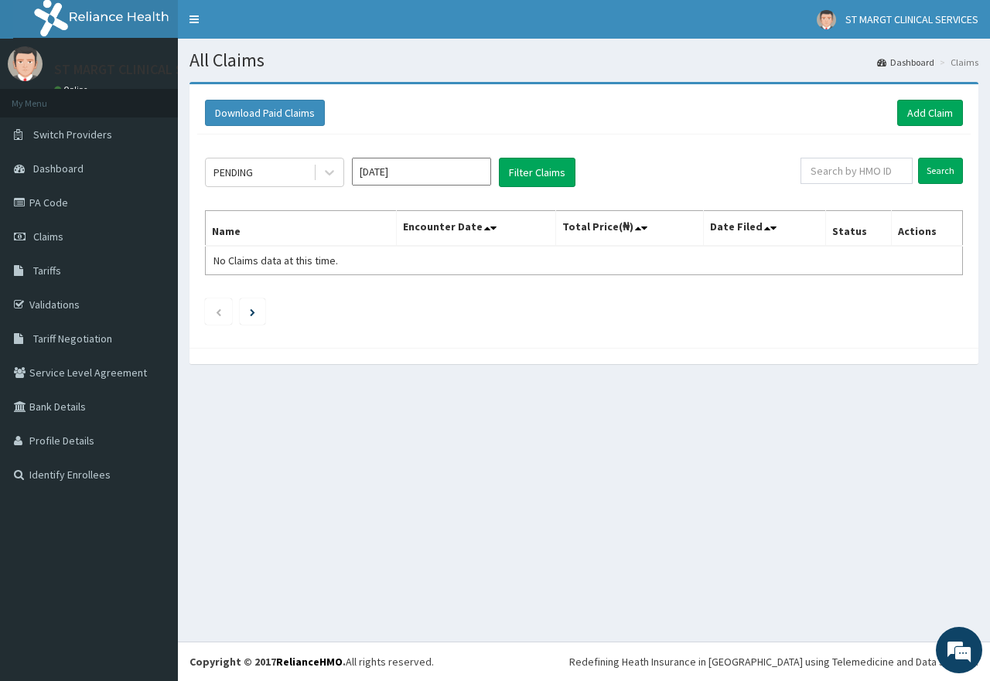
drag, startPoint x: 329, startPoint y: 176, endPoint x: 315, endPoint y: 192, distance: 21.3
click at [329, 176] on icon at bounding box center [329, 172] width 15 height 15
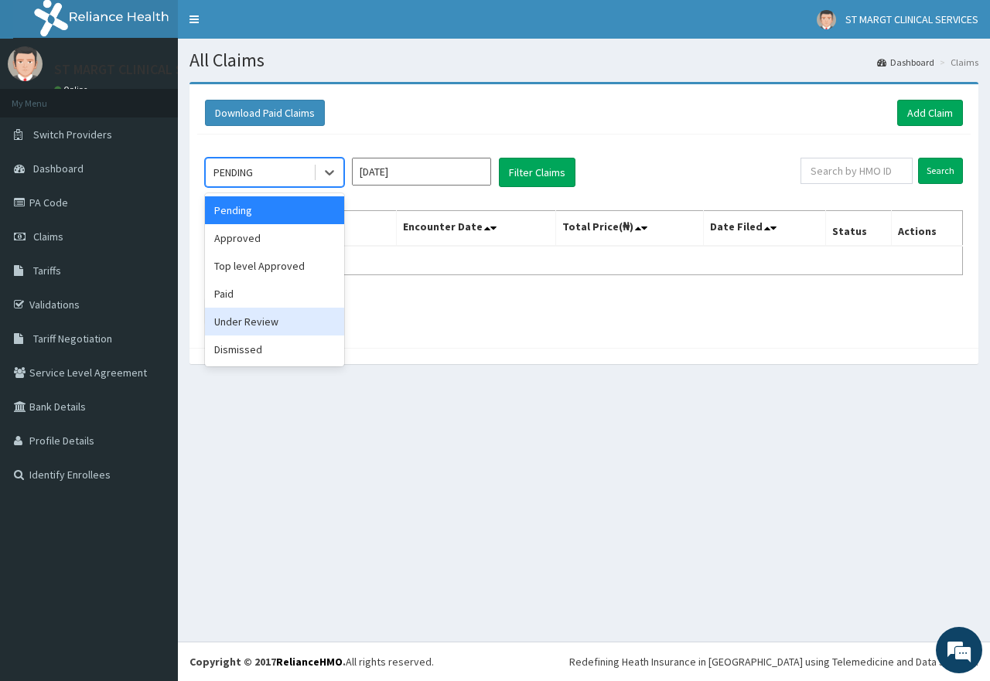
click at [247, 320] on div "Under Review" at bounding box center [274, 322] width 139 height 28
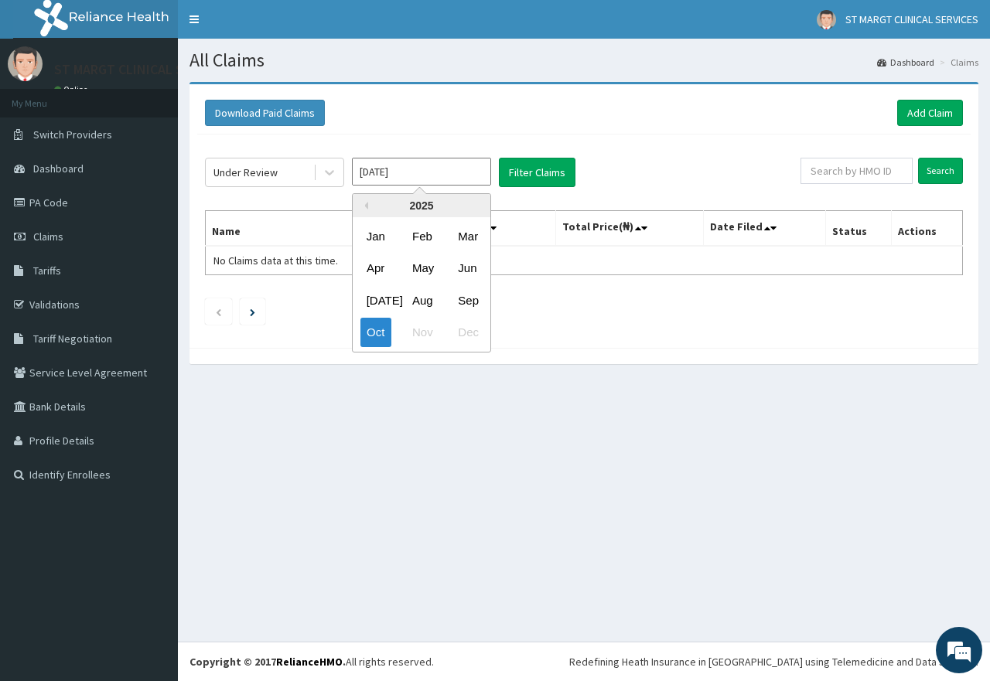
click at [478, 171] on input "Oct 2025" at bounding box center [421, 172] width 139 height 28
drag, startPoint x: 420, startPoint y: 303, endPoint x: 550, endPoint y: 148, distance: 202.0
click at [425, 303] on div "Aug" at bounding box center [421, 300] width 31 height 29
type input "Aug 2025"
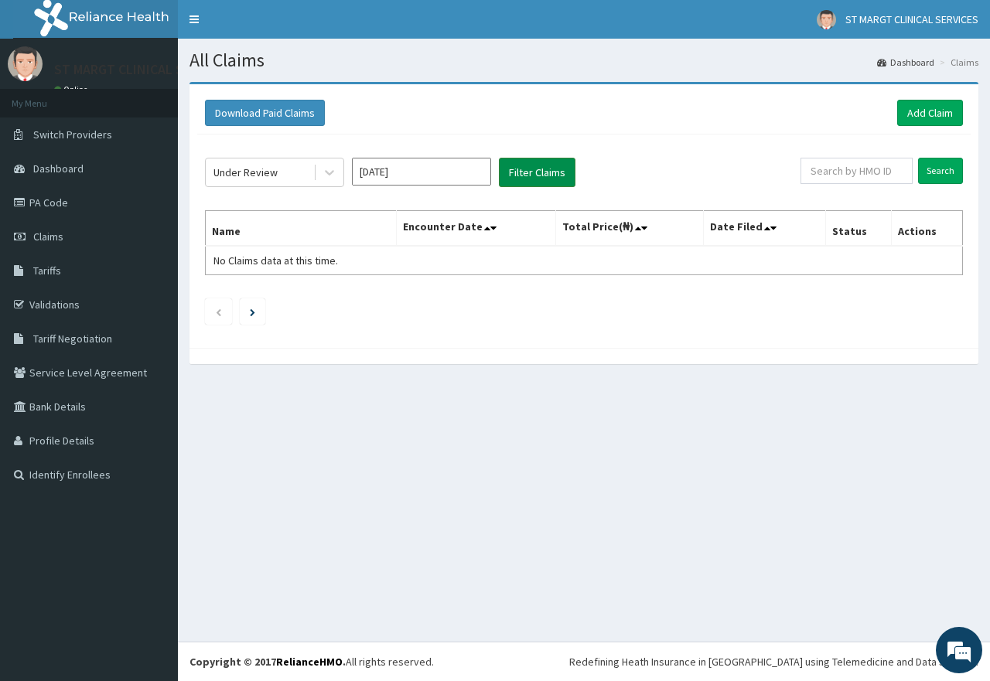
click at [547, 165] on button "Filter Claims" at bounding box center [537, 172] width 77 height 29
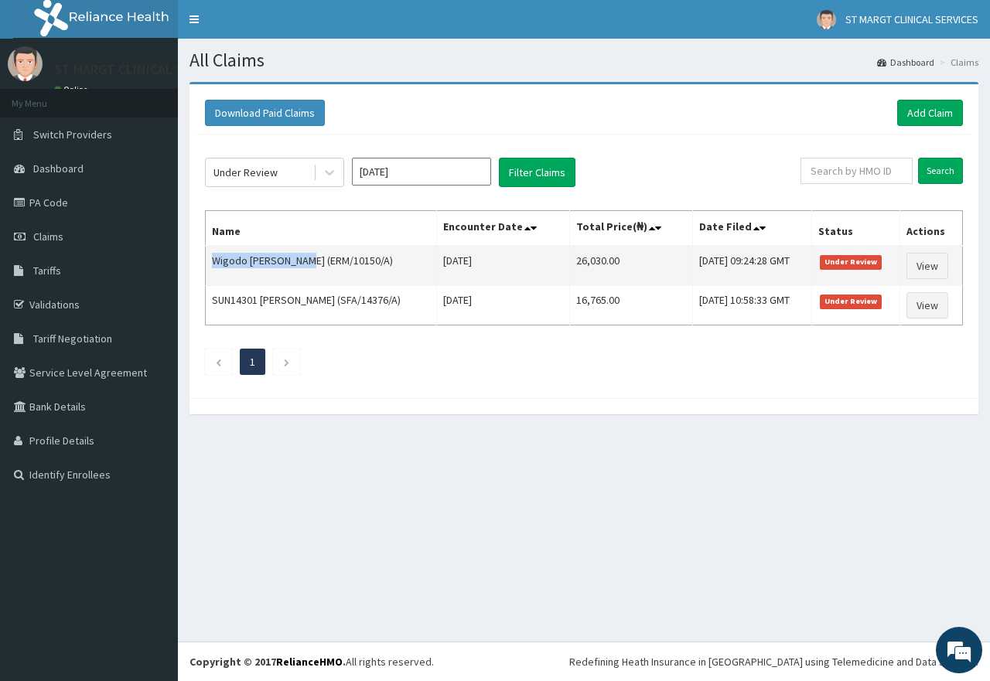
drag, startPoint x: 302, startPoint y: 260, endPoint x: 234, endPoint y: 264, distance: 68.2
click at [220, 268] on td "Wigodo Christopher (ERM/10150/A)" at bounding box center [321, 266] width 231 height 40
drag, startPoint x: 235, startPoint y: 263, endPoint x: 222, endPoint y: 264, distance: 13.2
click at [222, 264] on td "Wigodo Christopher (ERM/10150/A)" at bounding box center [321, 266] width 231 height 40
drag, startPoint x: 213, startPoint y: 261, endPoint x: 305, endPoint y: 257, distance: 91.3
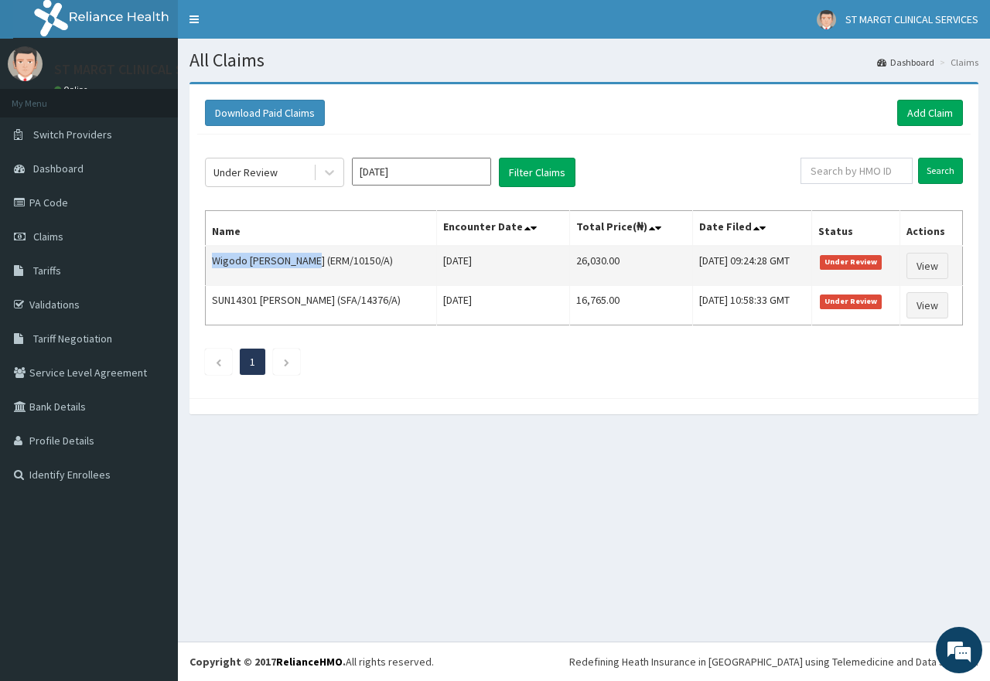
click at [305, 257] on td "Wigodo Christopher (ERM/10150/A)" at bounding box center [321, 266] width 231 height 40
copy td "Wigodo Christopher"
drag, startPoint x: 367, startPoint y: 261, endPoint x: 309, endPoint y: 266, distance: 57.4
click at [309, 266] on td "Wigodo Christopher (ERM/10150/A)" at bounding box center [321, 266] width 231 height 40
copy td "ERM/10150/A"
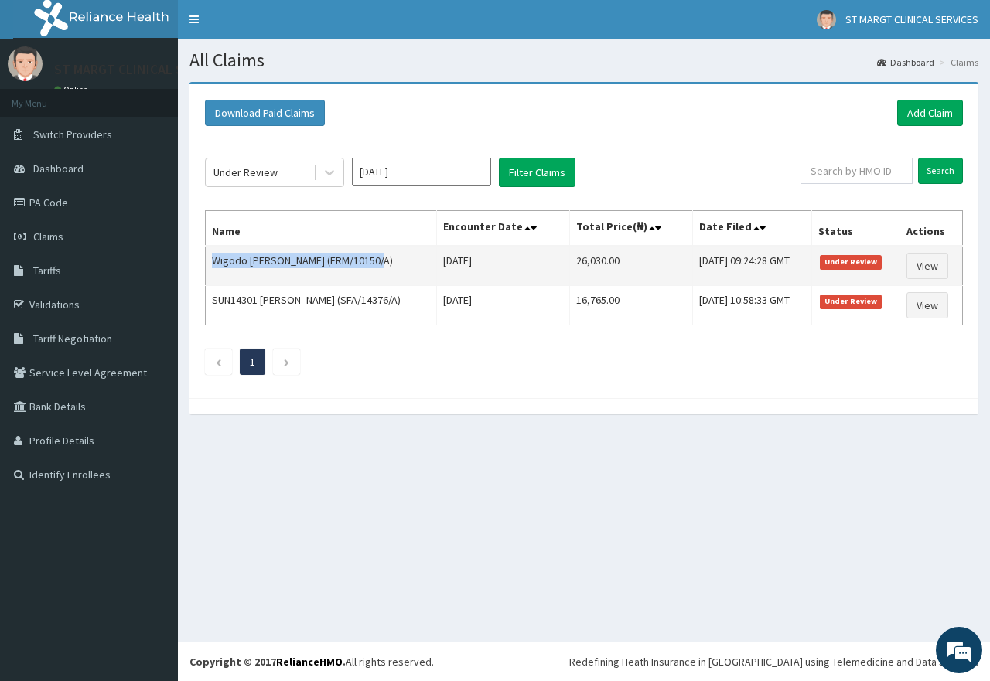
drag, startPoint x: 214, startPoint y: 261, endPoint x: 379, endPoint y: 249, distance: 165.2
click at [379, 249] on td "Wigodo Christopher (ERM/10150/A)" at bounding box center [321, 266] width 231 height 40
copy td "Wigodo Christopher (ERM/10150/A)"
click at [948, 260] on link "View" at bounding box center [927, 266] width 42 height 26
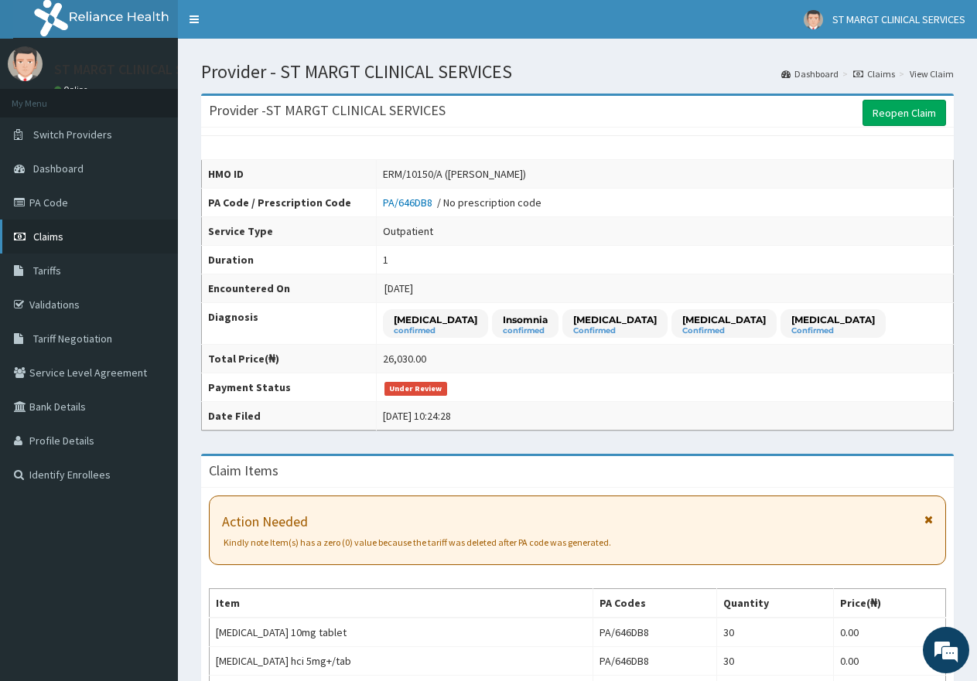
click at [53, 240] on span "Claims" at bounding box center [48, 237] width 30 height 14
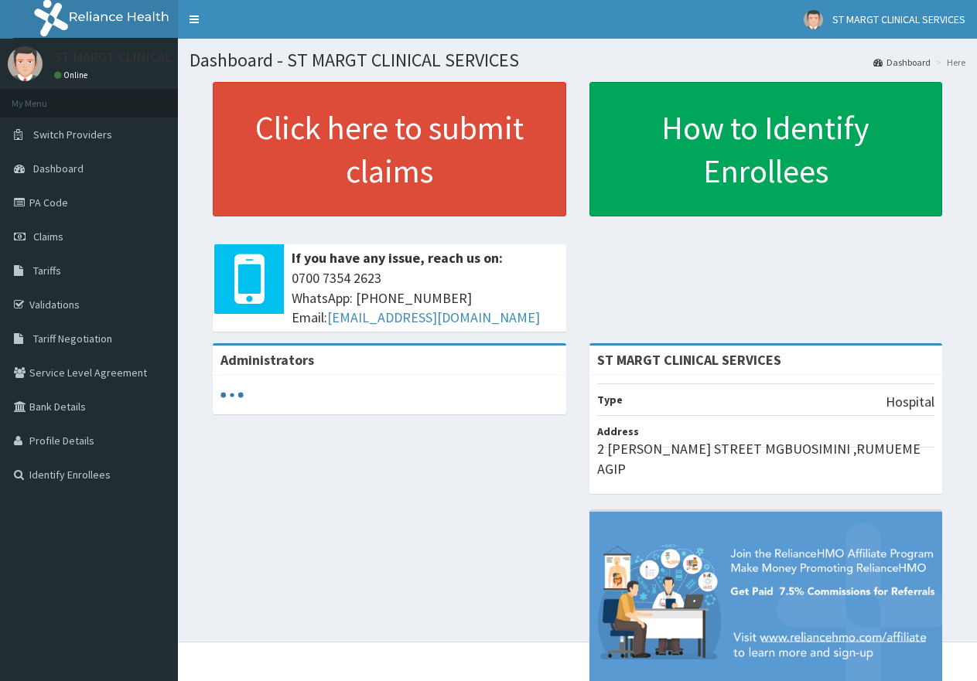
click at [34, 239] on span "Claims" at bounding box center [48, 237] width 30 height 14
click at [51, 232] on span "Claims" at bounding box center [48, 237] width 30 height 14
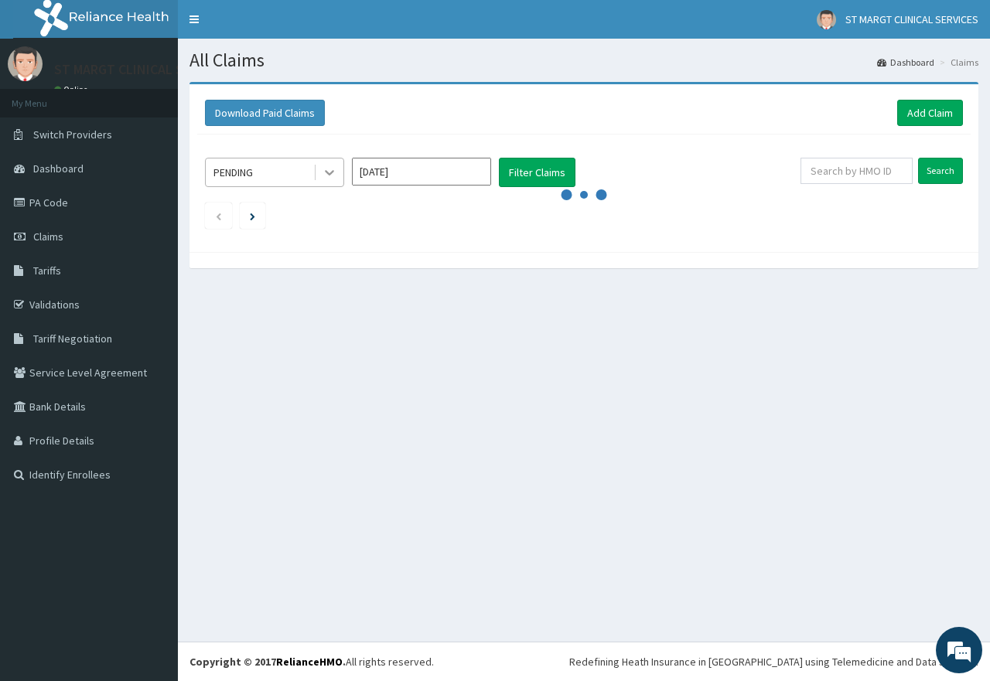
click at [326, 176] on icon at bounding box center [329, 172] width 15 height 15
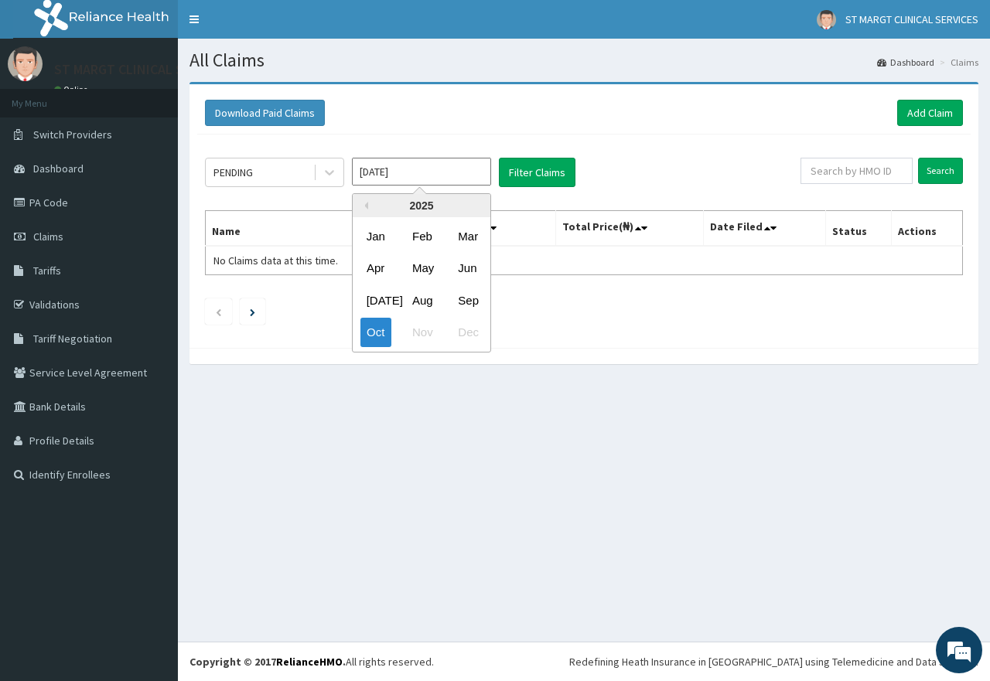
drag, startPoint x: 479, startPoint y: 159, endPoint x: 485, endPoint y: 171, distance: 13.5
click at [480, 162] on input "Oct 2025" at bounding box center [421, 172] width 139 height 28
drag, startPoint x: 428, startPoint y: 295, endPoint x: 565, endPoint y: 180, distance: 179.5
click at [428, 296] on div "Aug" at bounding box center [421, 300] width 31 height 29
type input "[DATE]"
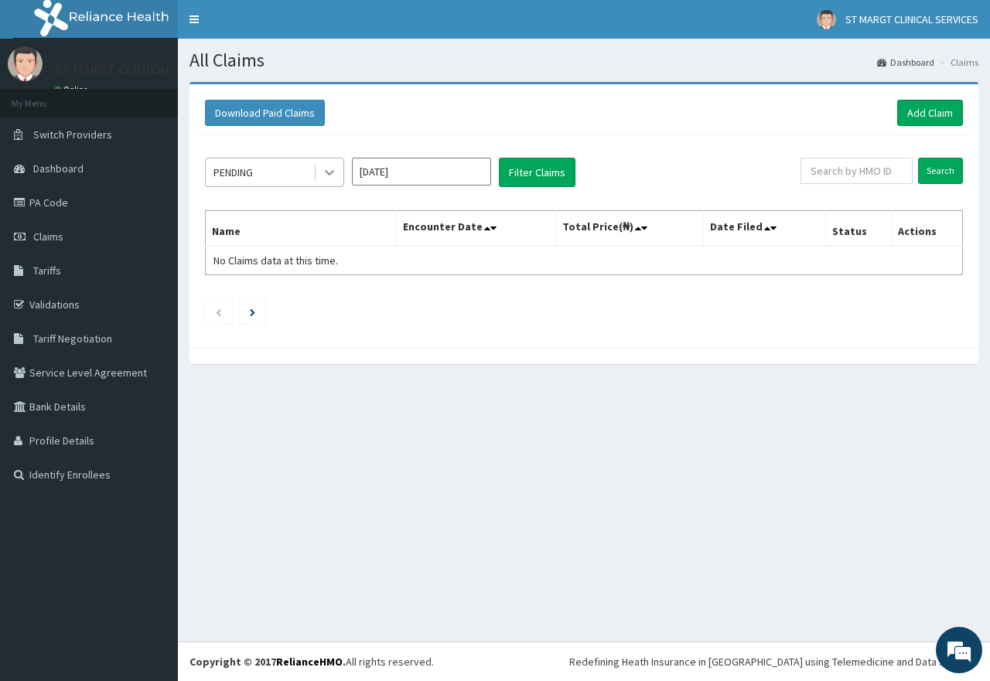
click at [342, 169] on div "PENDING Aug 2025 Filter Claims" at bounding box center [502, 172] width 595 height 29
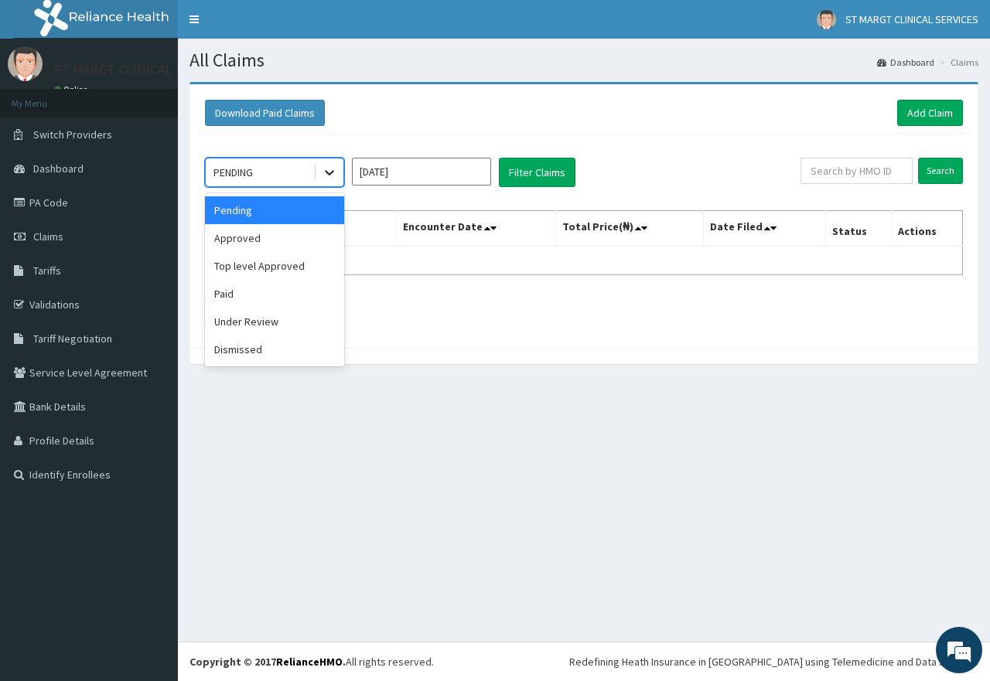
click at [340, 169] on div at bounding box center [330, 173] width 28 height 28
click at [245, 323] on div "Under Review" at bounding box center [274, 322] width 139 height 28
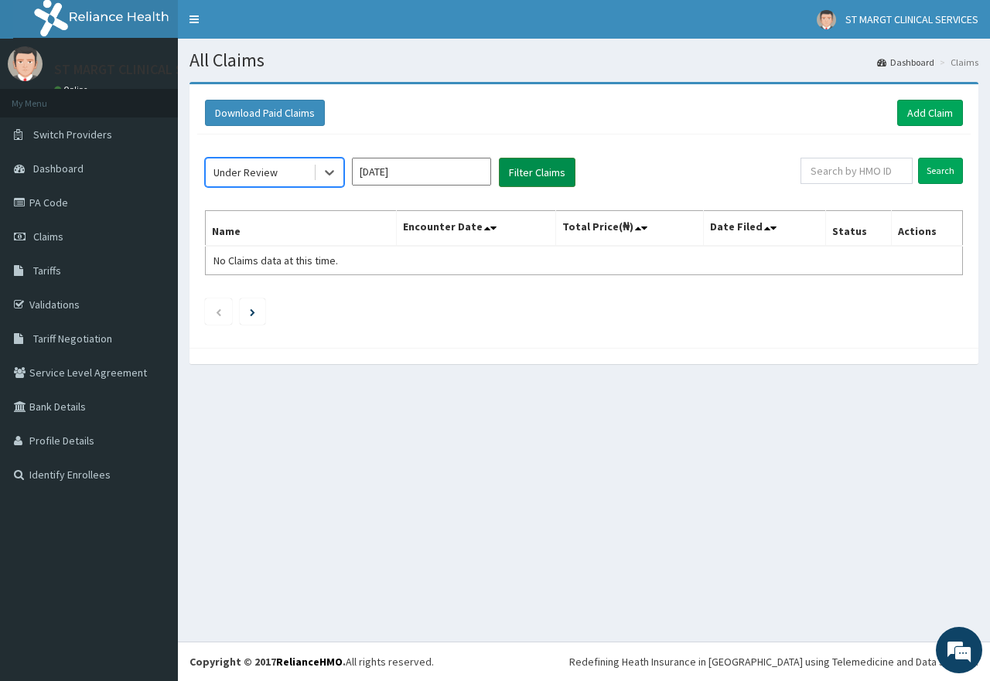
click at [533, 173] on button "Filter Claims" at bounding box center [537, 172] width 77 height 29
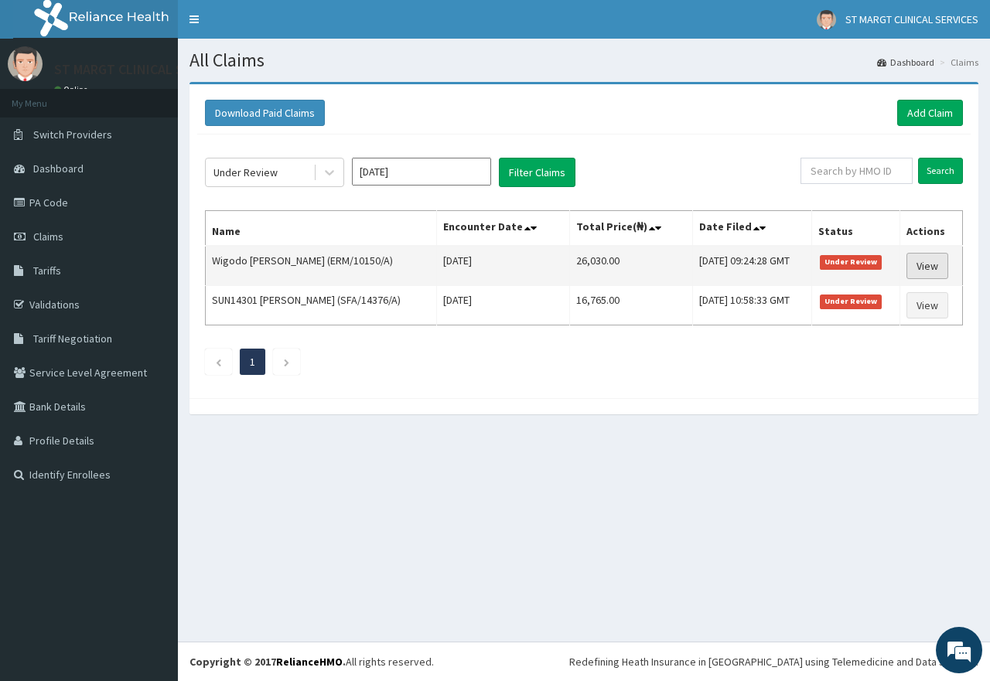
click at [937, 264] on link "View" at bounding box center [927, 266] width 42 height 26
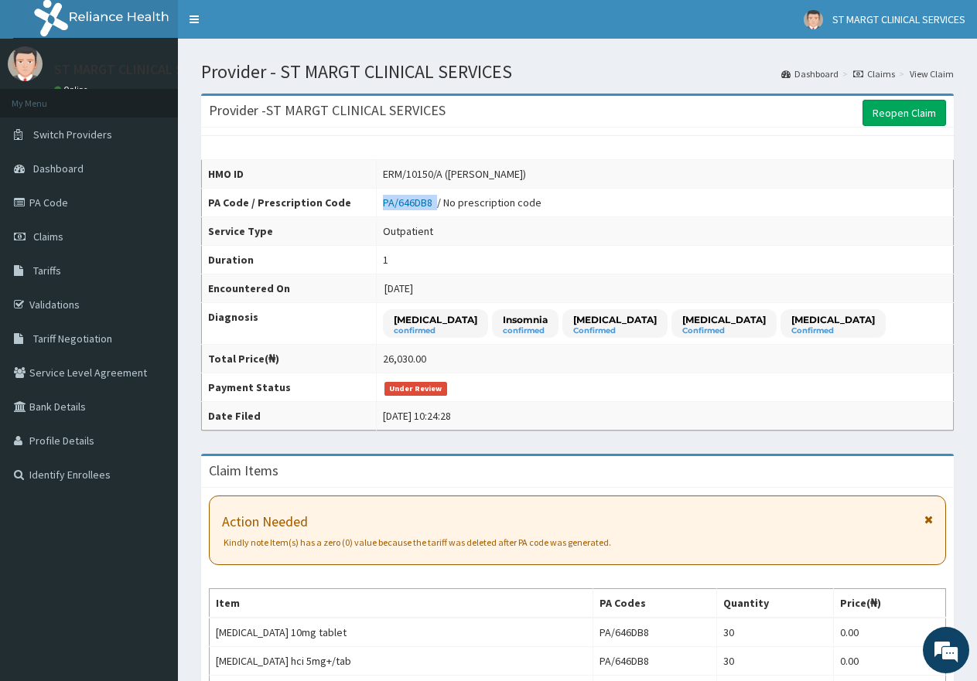
drag, startPoint x: 424, startPoint y: 199, endPoint x: 367, endPoint y: 204, distance: 56.7
click at [376, 204] on td "PA/646DB8 / No prescription code" at bounding box center [664, 203] width 577 height 29
copy link "PA/646DB8"
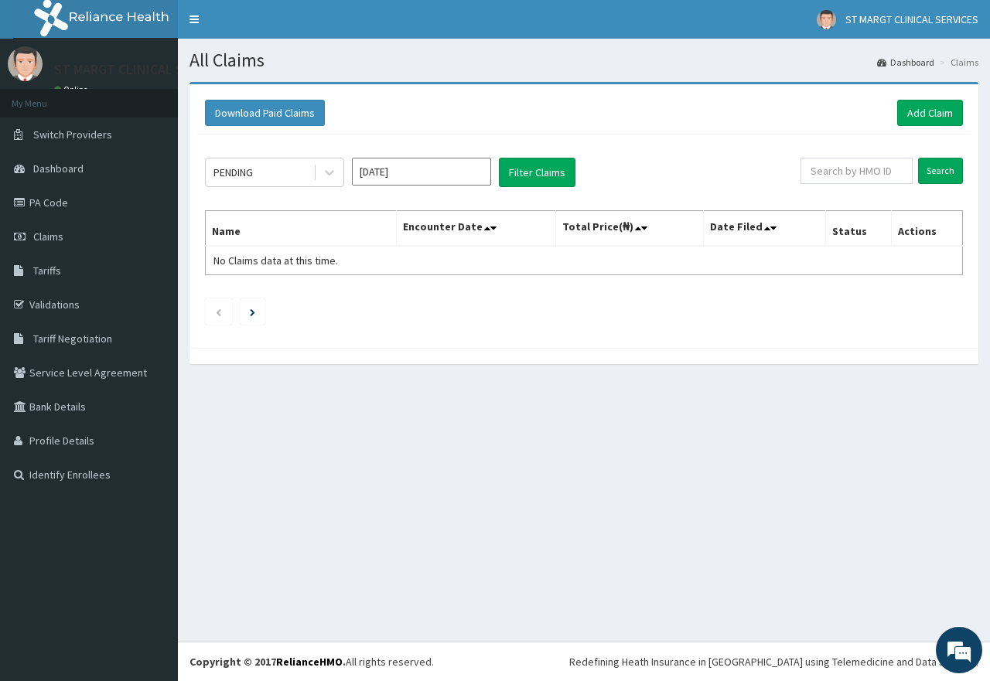
click at [479, 171] on input "[DATE]" at bounding box center [421, 172] width 139 height 28
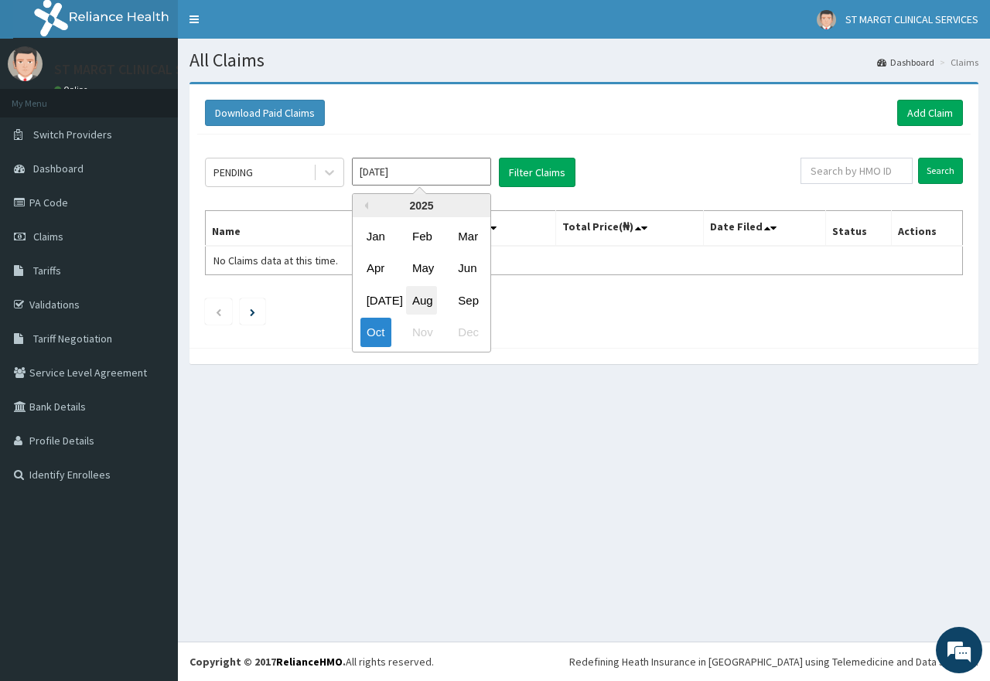
click at [418, 303] on div "Aug" at bounding box center [421, 300] width 31 height 29
type input "Aug 2025"
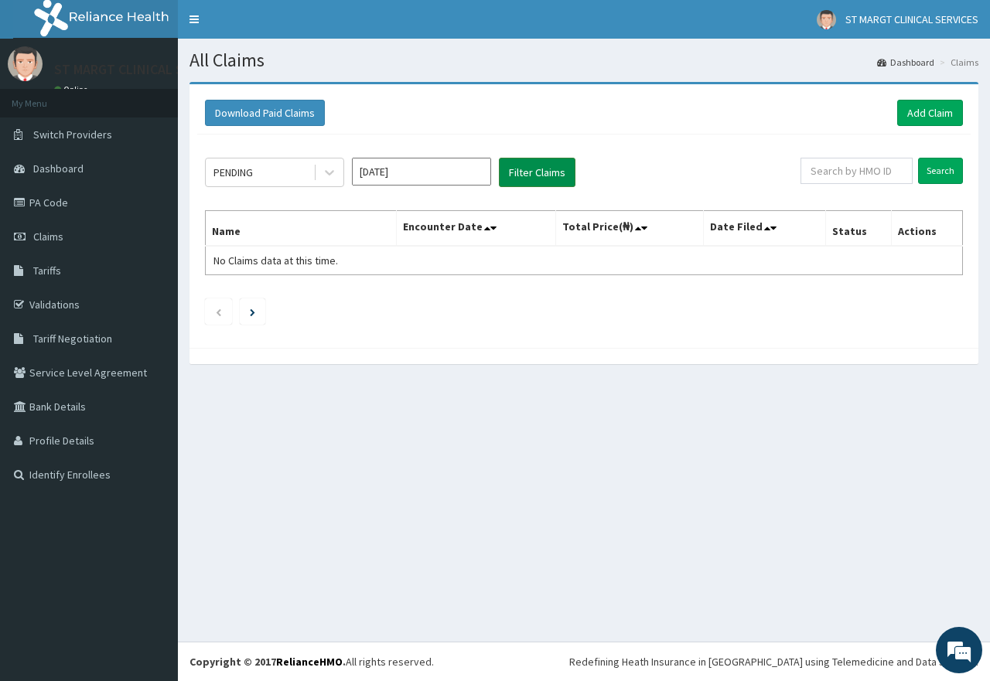
click at [546, 159] on button "Filter Claims" at bounding box center [537, 172] width 77 height 29
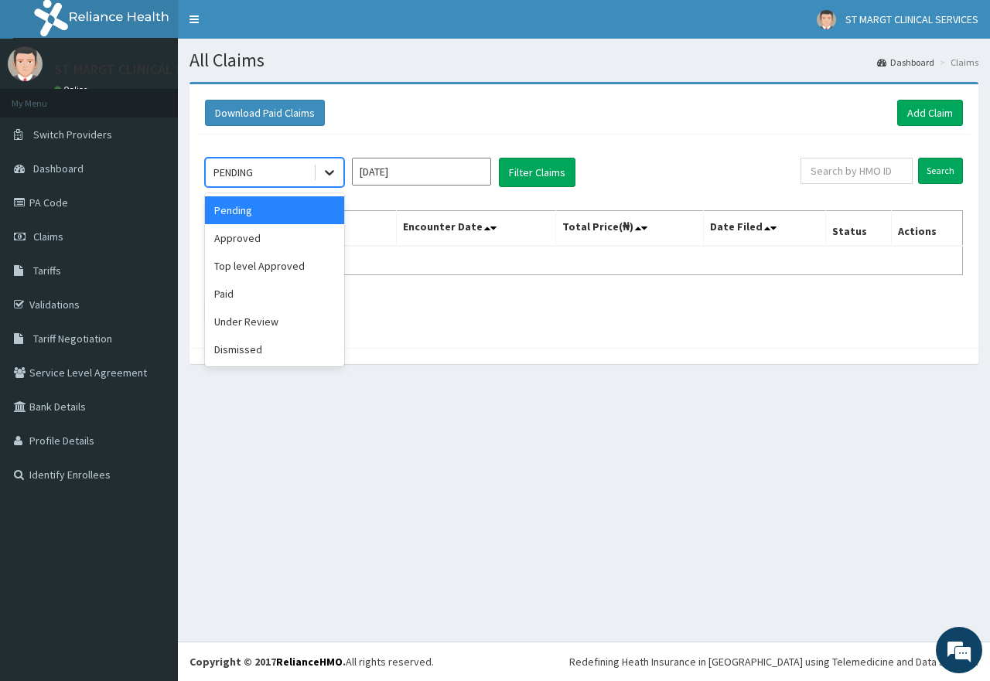
click at [326, 179] on icon at bounding box center [329, 172] width 15 height 15
drag, startPoint x: 272, startPoint y: 318, endPoint x: 537, endPoint y: 171, distance: 302.5
click at [277, 319] on div "Under Review" at bounding box center [274, 322] width 139 height 28
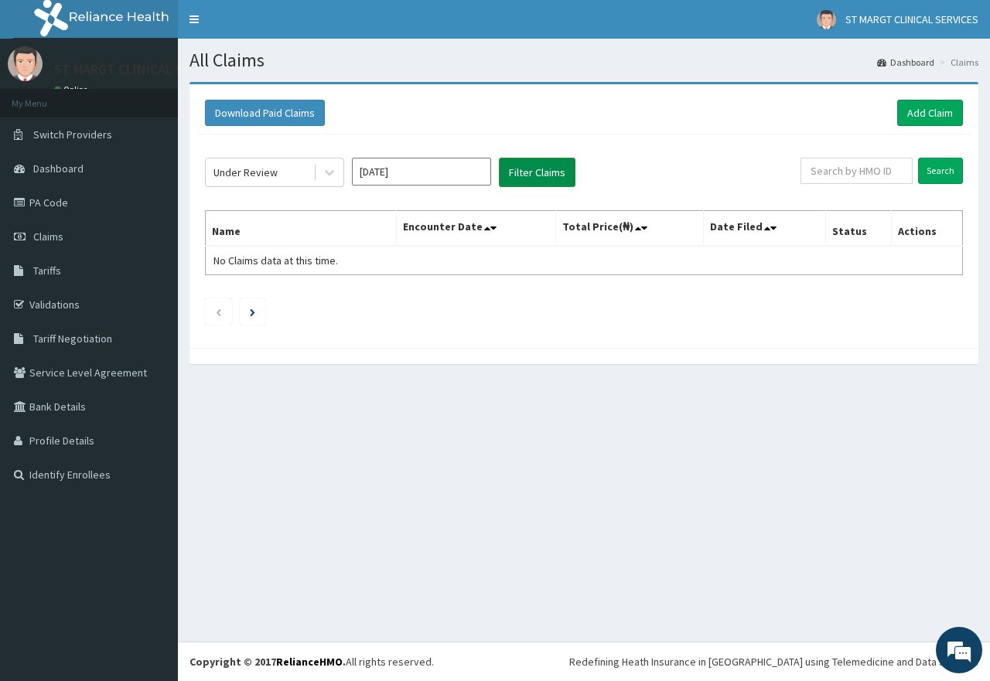
click at [537, 169] on button "Filter Claims" at bounding box center [537, 172] width 77 height 29
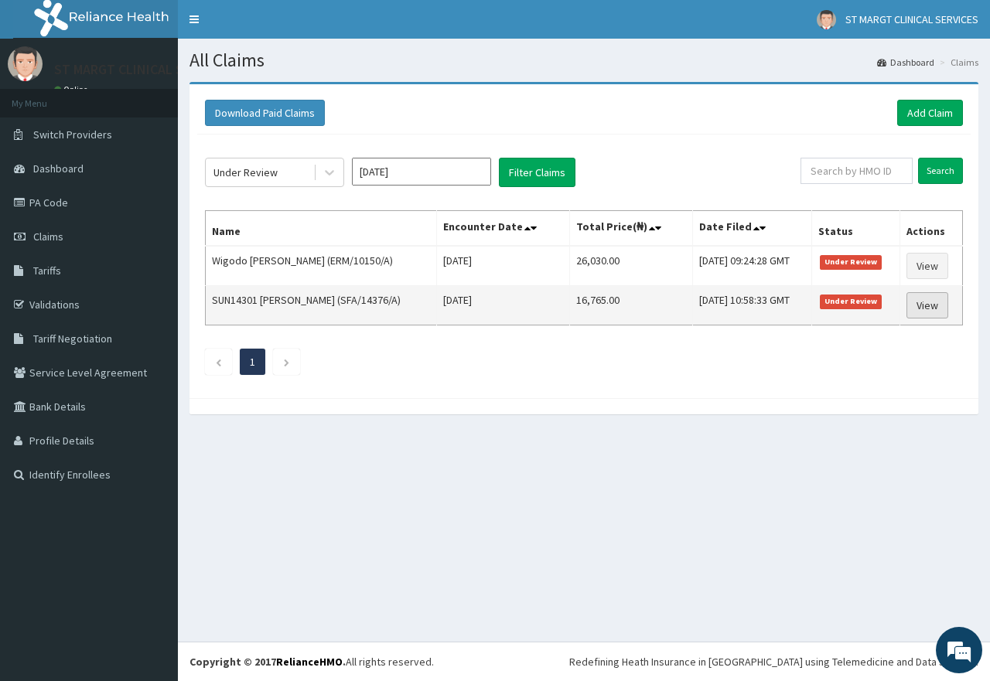
click at [926, 300] on link "View" at bounding box center [927, 305] width 42 height 26
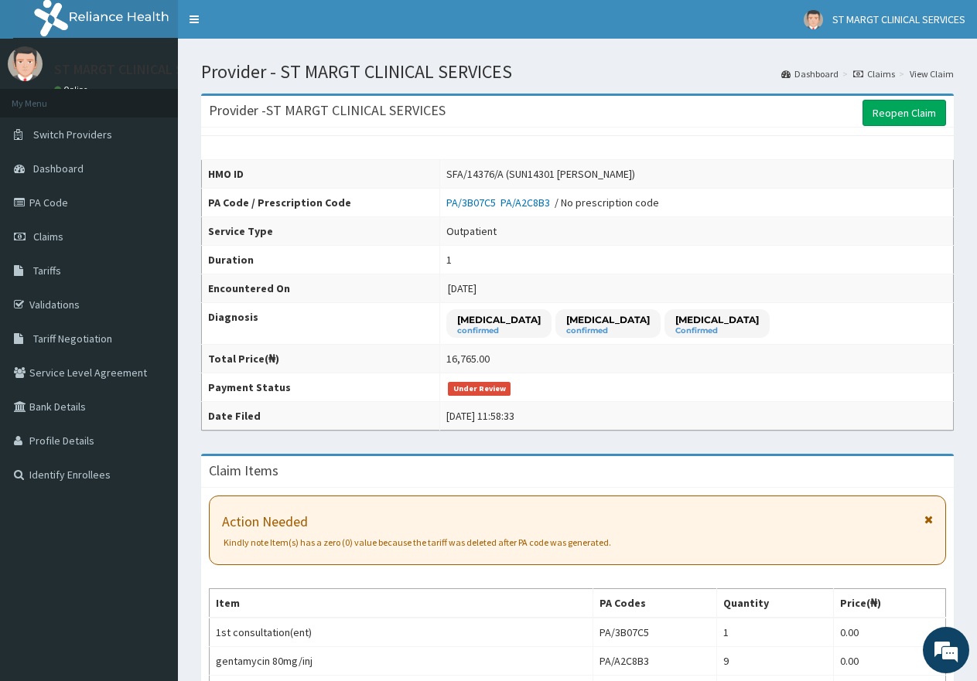
drag, startPoint x: 424, startPoint y: 174, endPoint x: 633, endPoint y: 179, distance: 209.6
click at [633, 179] on td "SFA/14376/A (SUN14301 [PERSON_NAME])" at bounding box center [696, 174] width 513 height 29
drag, startPoint x: 595, startPoint y: 172, endPoint x: 530, endPoint y: 168, distance: 65.1
click at [530, 168] on div "SFA/14376/A (SUN14301 [PERSON_NAME])" at bounding box center [540, 173] width 189 height 15
drag, startPoint x: 424, startPoint y: 174, endPoint x: 631, endPoint y: 177, distance: 207.3
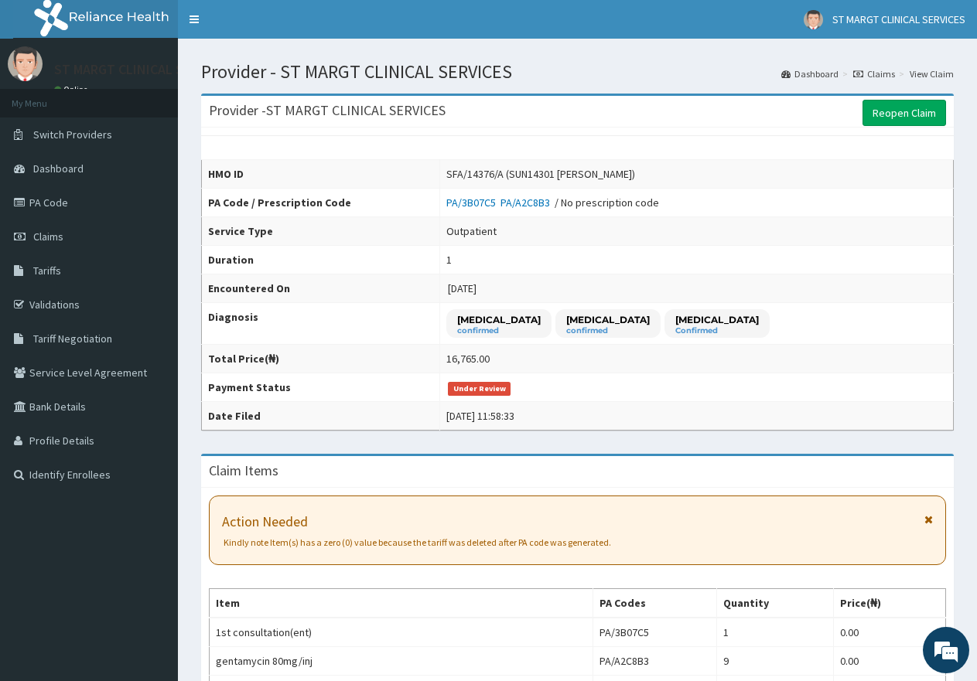
click at [631, 177] on div "SFA/14376/A (SUN14301 [PERSON_NAME])" at bounding box center [540, 173] width 189 height 15
copy div "SFA/14376/A (SUN14301 [PERSON_NAME])"
drag, startPoint x: 534, startPoint y: 200, endPoint x: 424, endPoint y: 214, distance: 110.7
click at [440, 214] on td "PA/3B07C5 PA/A2C8B3 / No prescription code" at bounding box center [696, 203] width 513 height 29
copy div "PA/3B07C5 PA/A2C8B3 /"
